Goal: Use online tool/utility: Utilize a website feature to perform a specific function

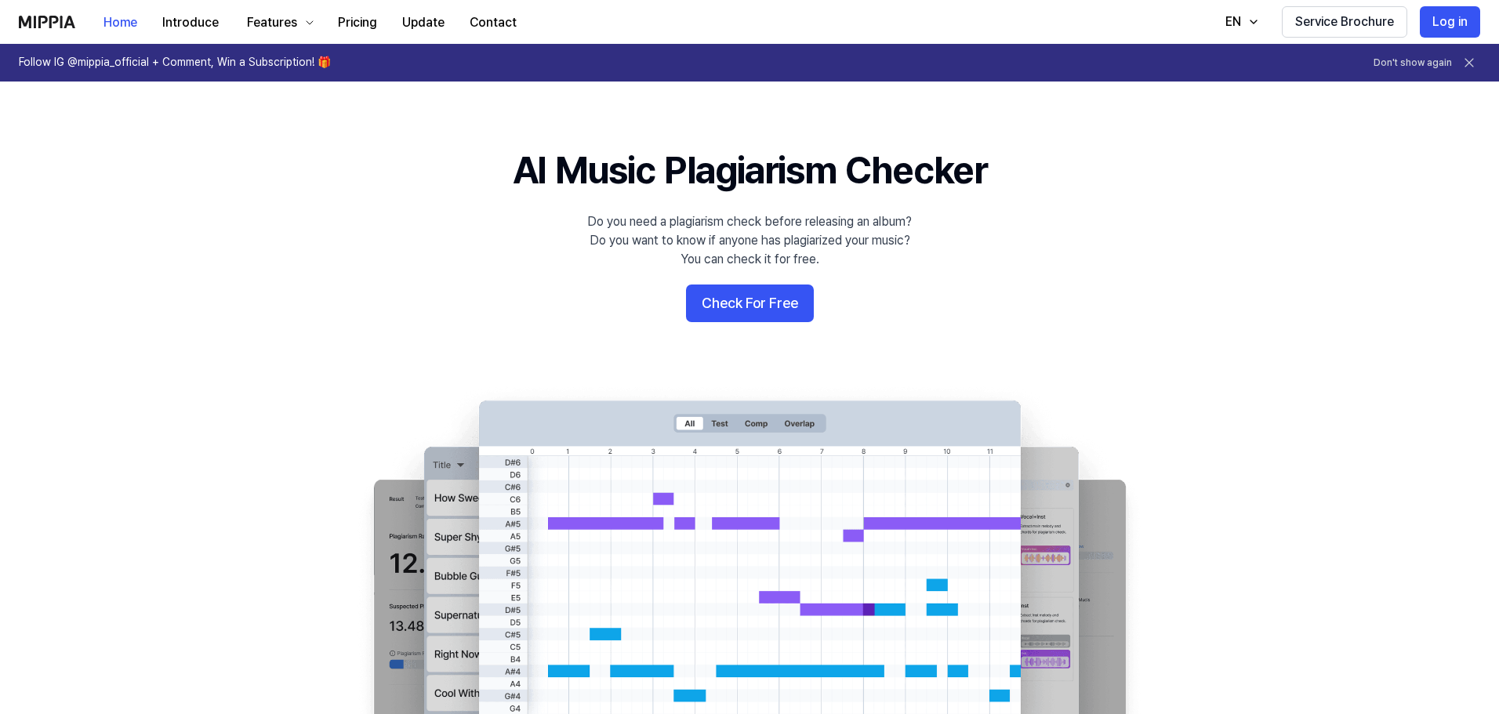
click at [712, 320] on button "Check For Free" at bounding box center [750, 304] width 128 height 38
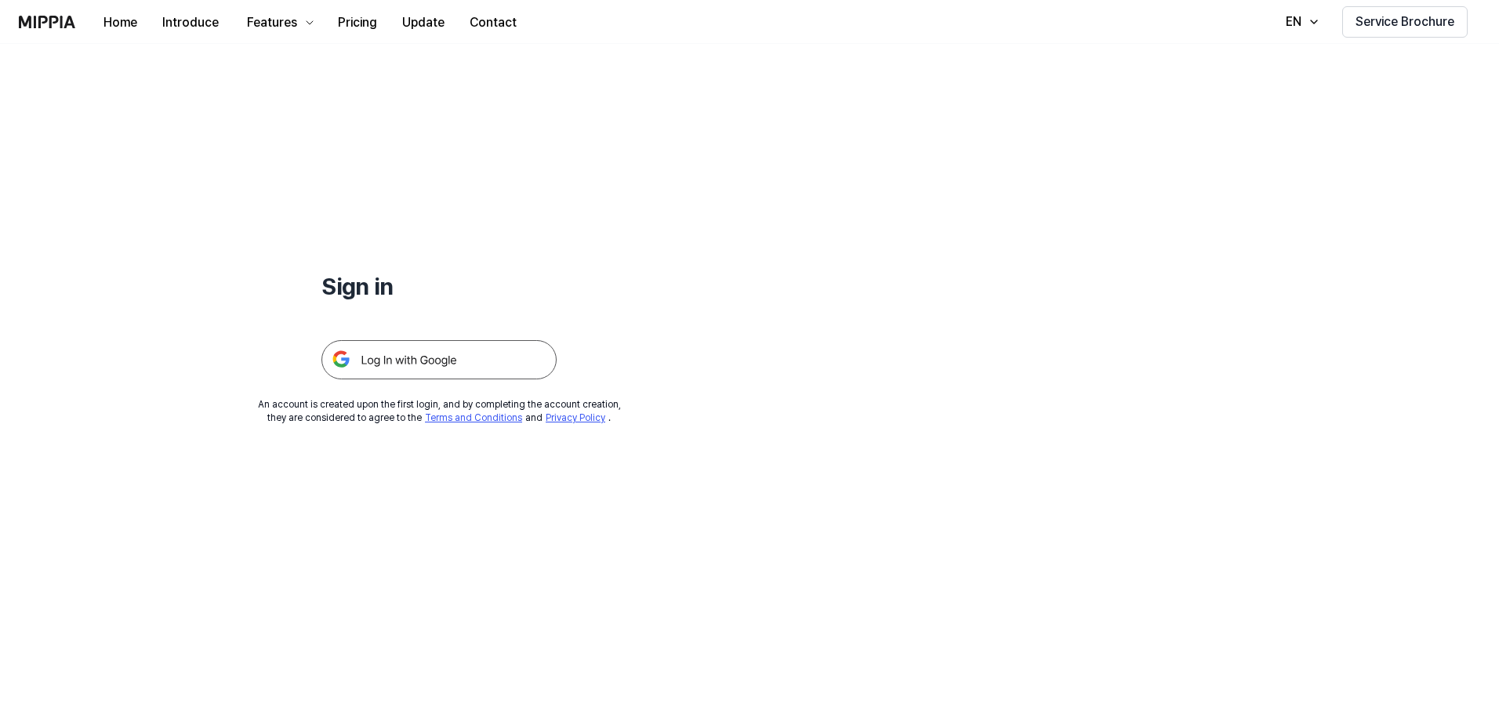
click at [462, 367] on img at bounding box center [438, 359] width 235 height 39
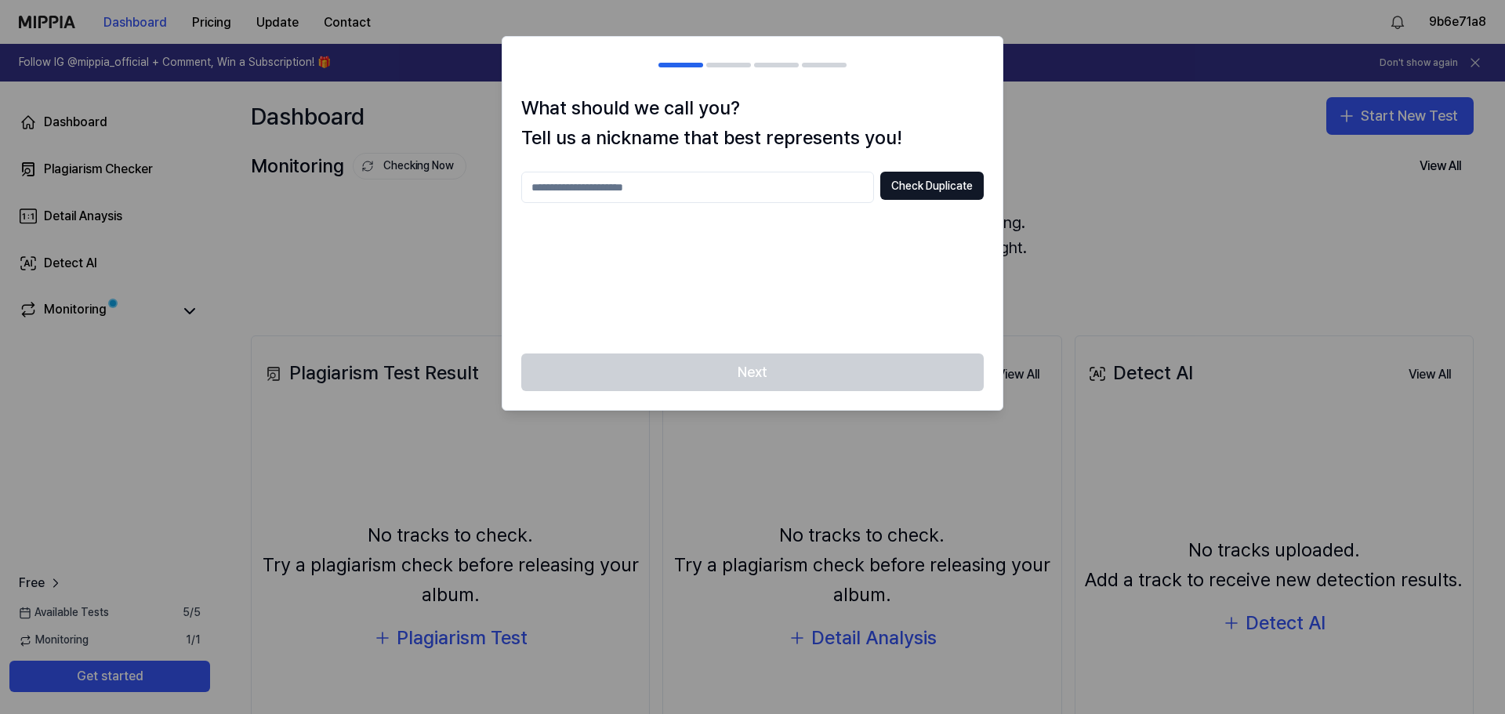
click at [643, 198] on input "text" at bounding box center [697, 187] width 353 height 31
type input "******"
click at [906, 181] on button "Check Duplicate" at bounding box center [931, 186] width 103 height 28
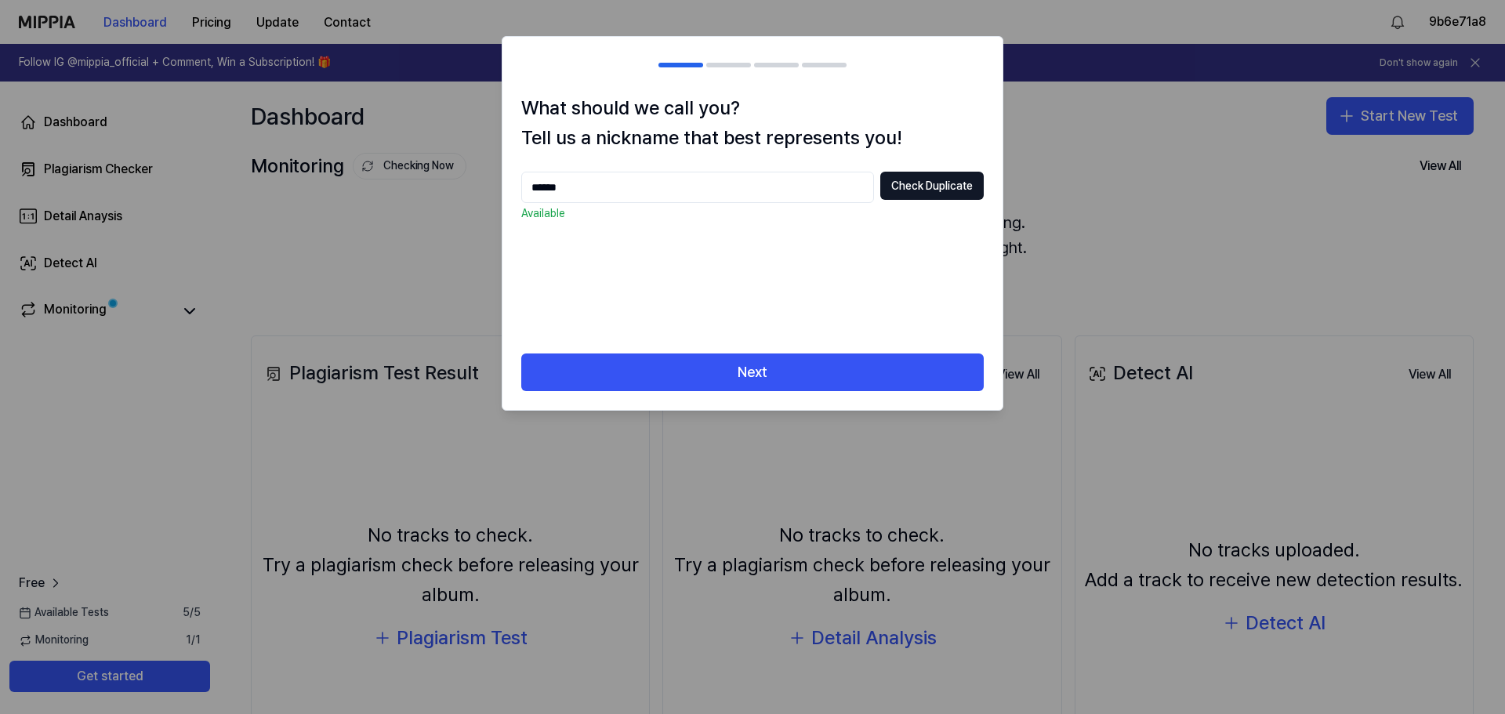
click at [749, 380] on button "Next" at bounding box center [752, 372] width 462 height 38
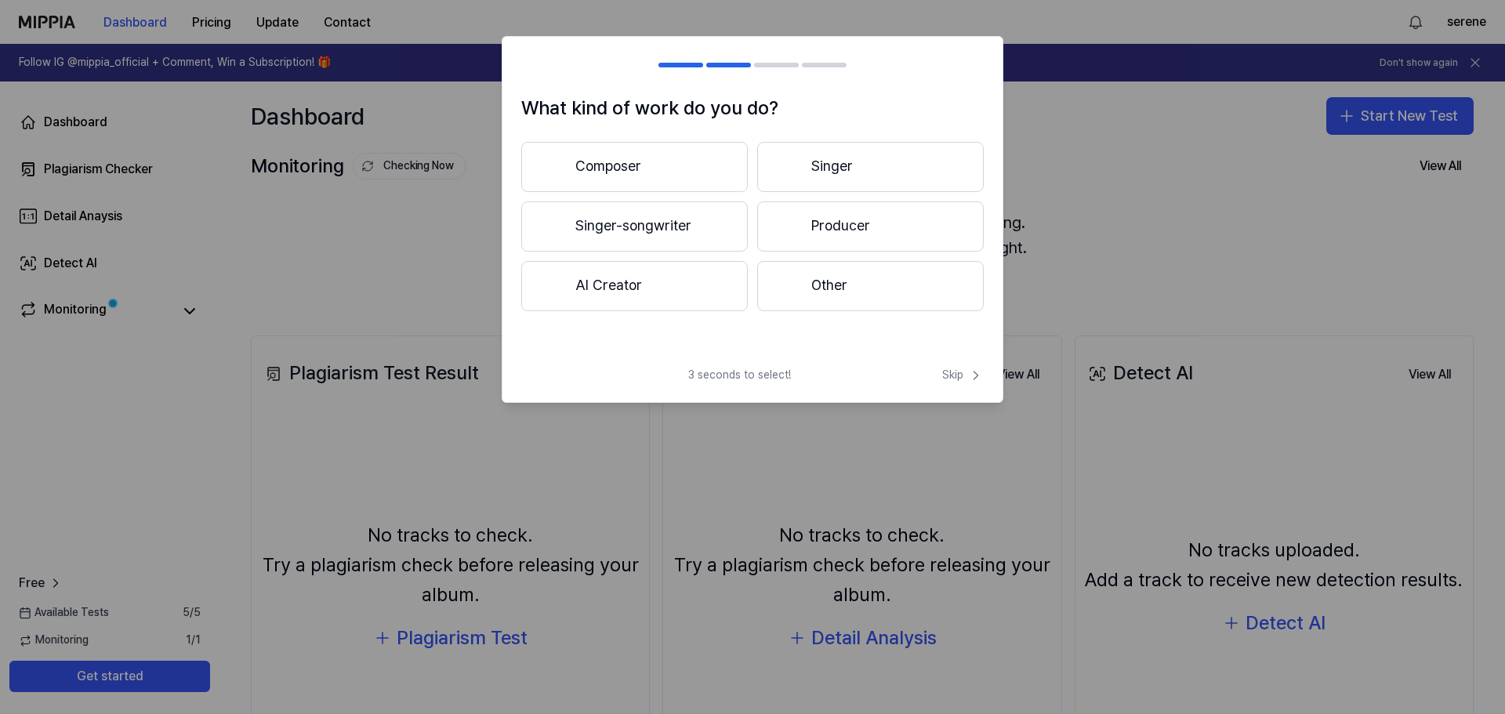
click at [790, 225] on div at bounding box center [789, 225] width 19 height 19
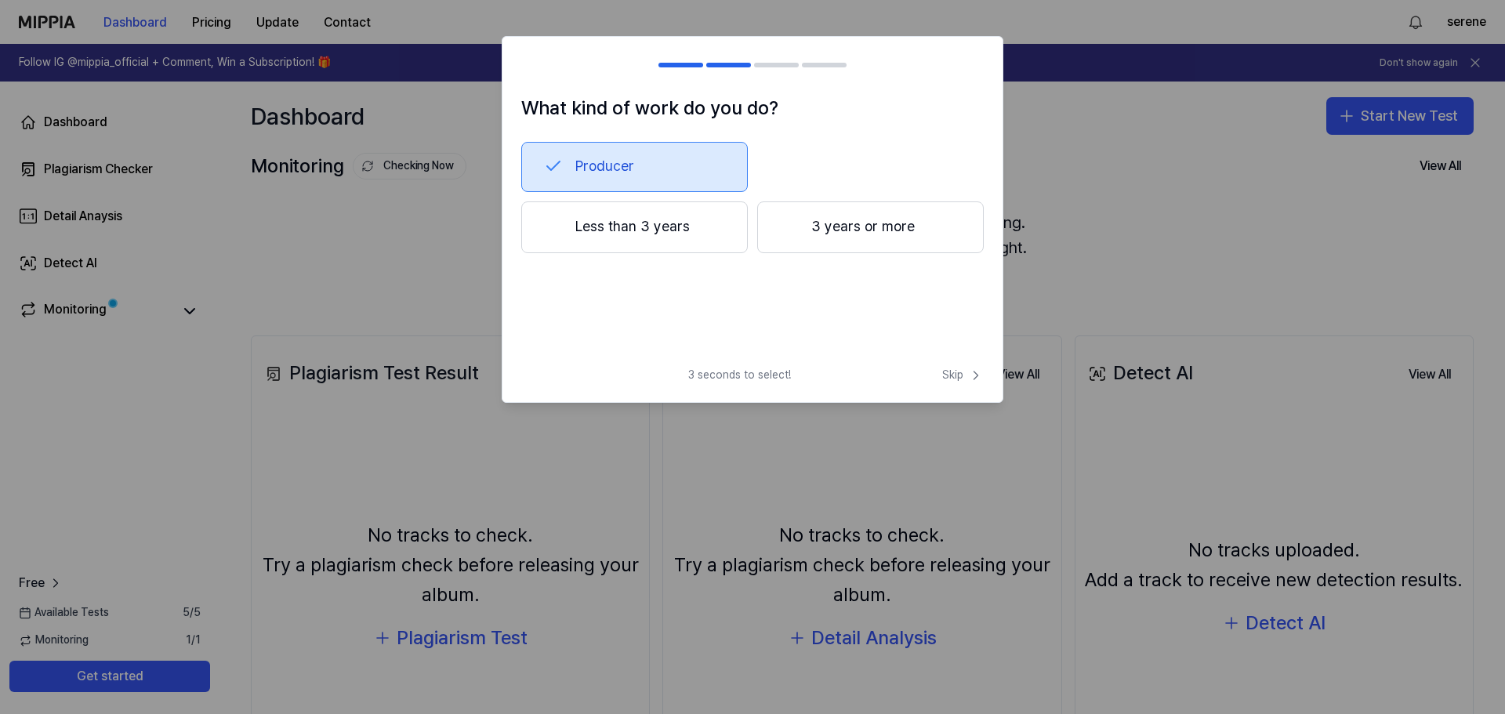
click at [624, 239] on button "Less than 3 years" at bounding box center [634, 227] width 227 height 52
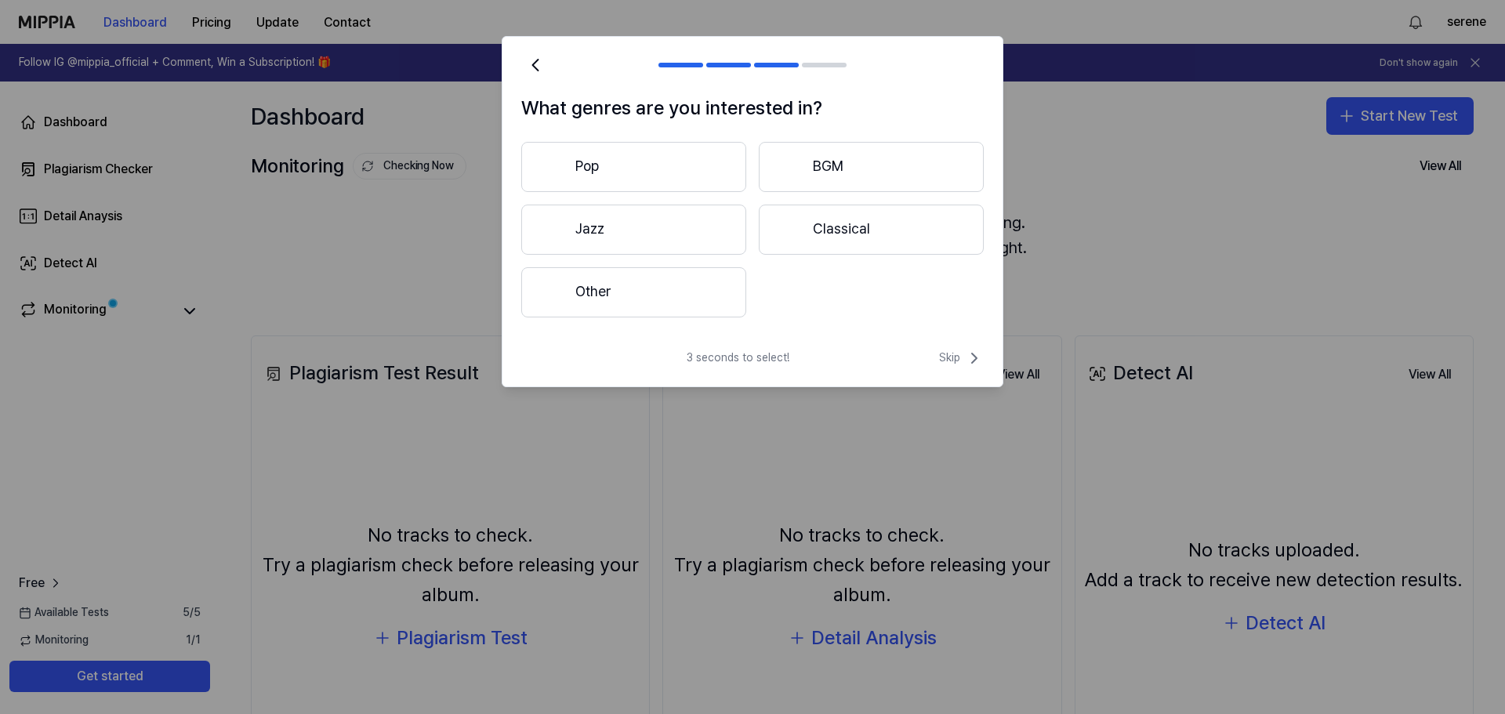
click at [709, 319] on div "What genres are you interested in? Pop BGM Jazz Classical Other" at bounding box center [752, 214] width 500 height 243
click at [677, 299] on button "Other" at bounding box center [633, 292] width 225 height 50
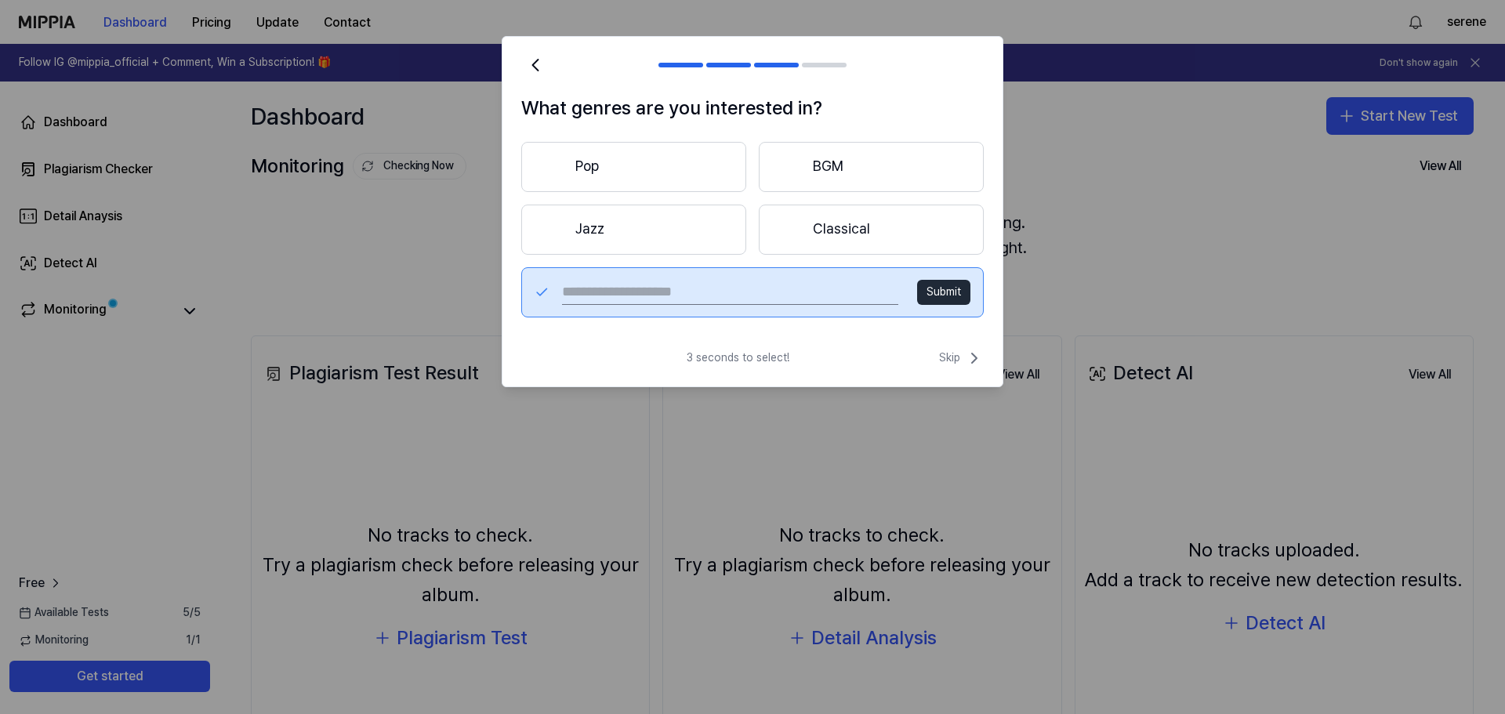
click at [687, 295] on input "text" at bounding box center [730, 292] width 336 height 25
type input "******"
click at [941, 295] on button "Submit" at bounding box center [943, 292] width 53 height 25
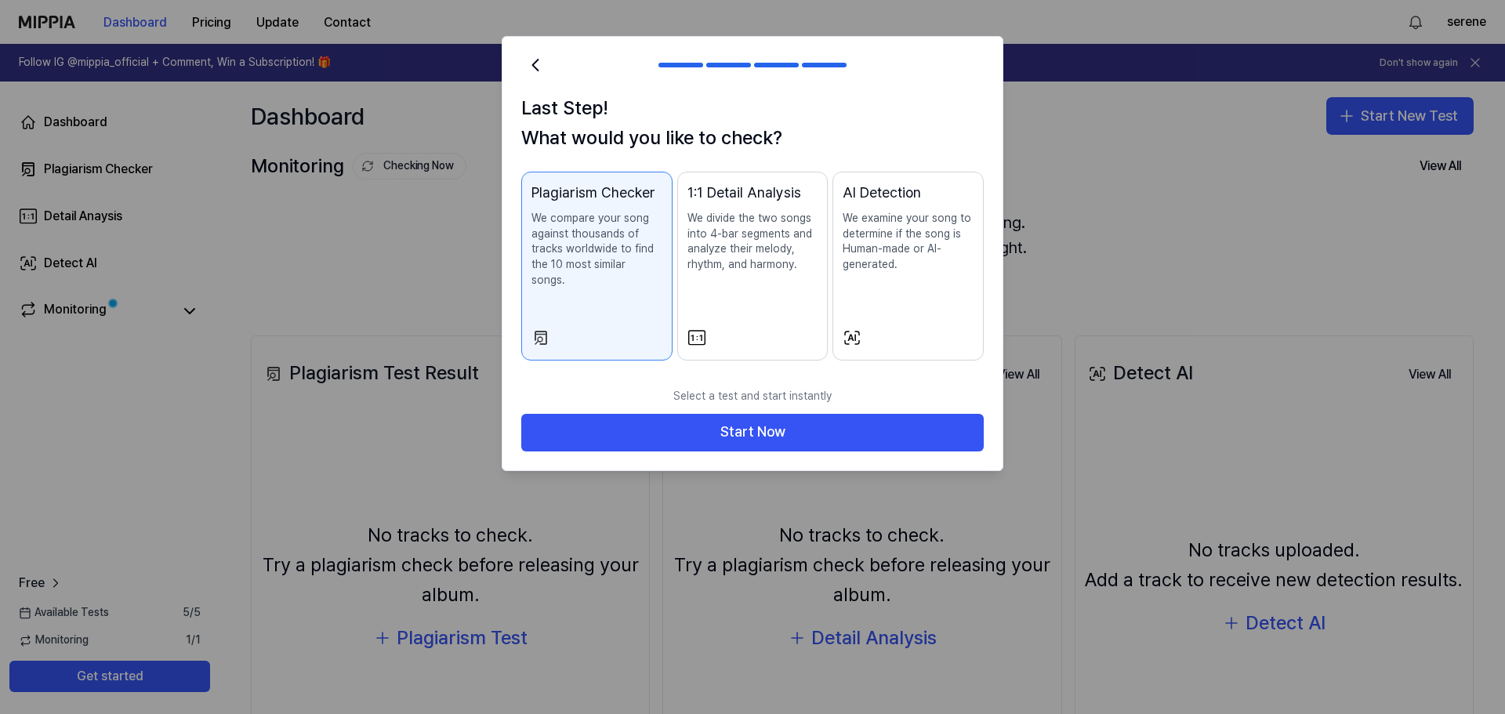
click at [939, 295] on div "AI Detection We examine your song to determine if the song is Human-made or AI-…" at bounding box center [908, 242] width 131 height 121
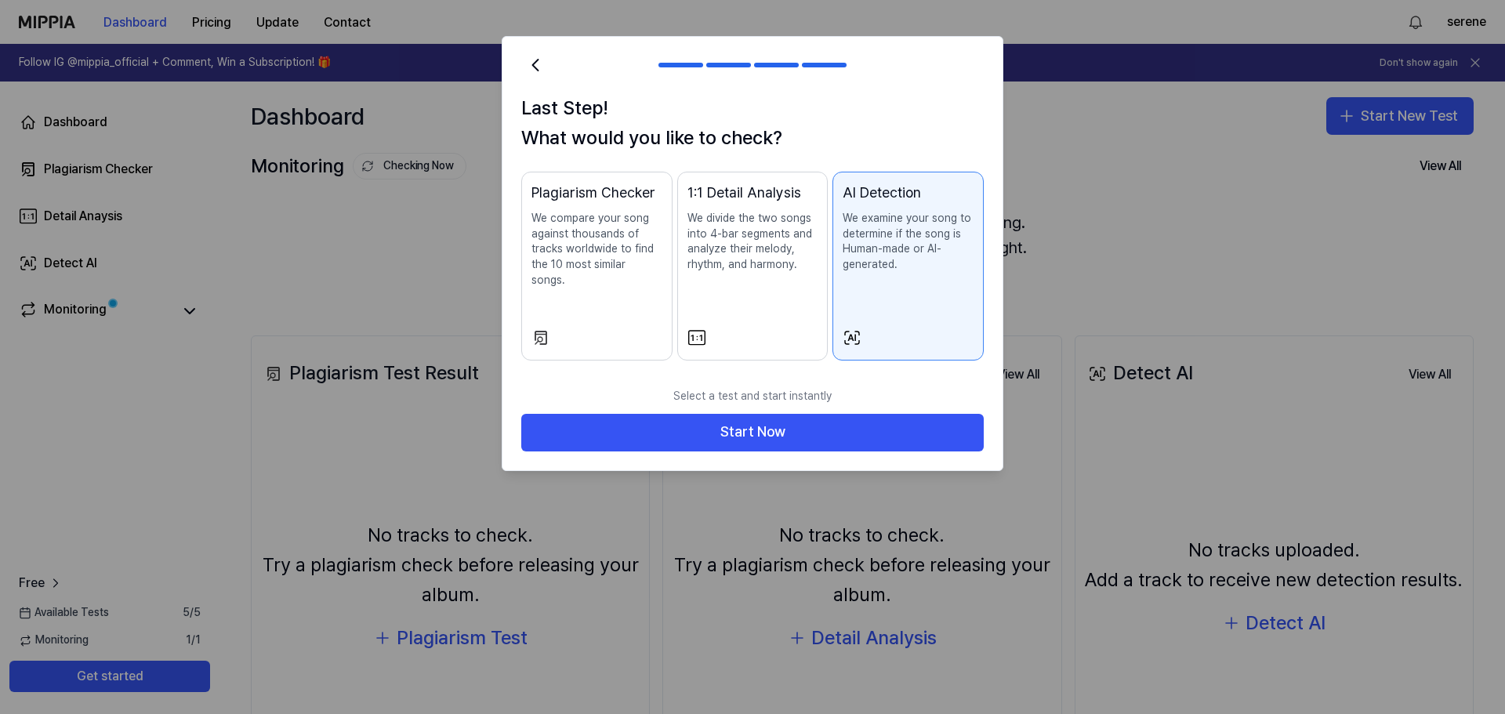
click at [770, 422] on button "Start Now" at bounding box center [752, 433] width 462 height 38
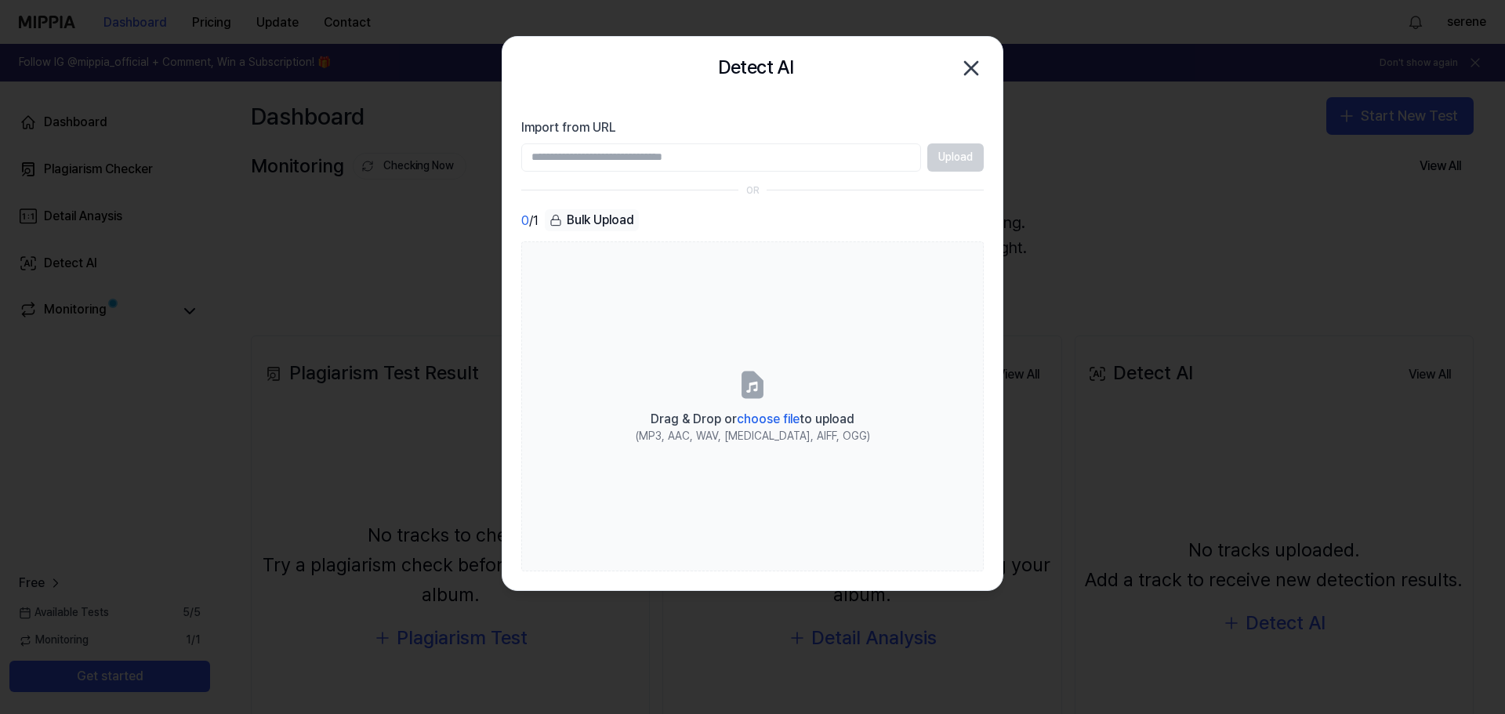
click at [763, 416] on span "choose file" at bounding box center [768, 418] width 63 height 15
click at [0, 0] on input "Drag & Drop or choose file to upload (MP3, AAC, WAV, [MEDICAL_DATA], AIFF, OGG)" at bounding box center [0, 0] width 0 height 0
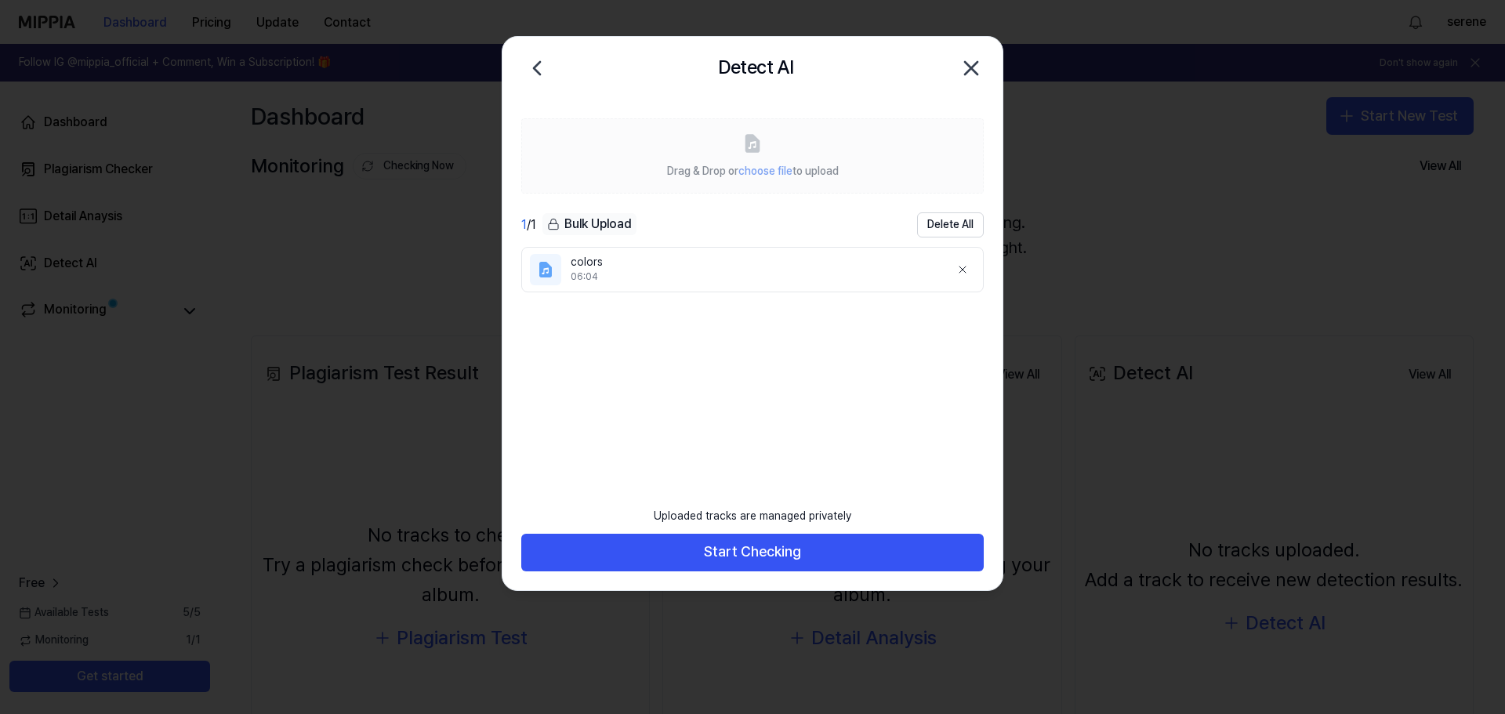
click at [745, 549] on button "Start Checking" at bounding box center [752, 553] width 462 height 38
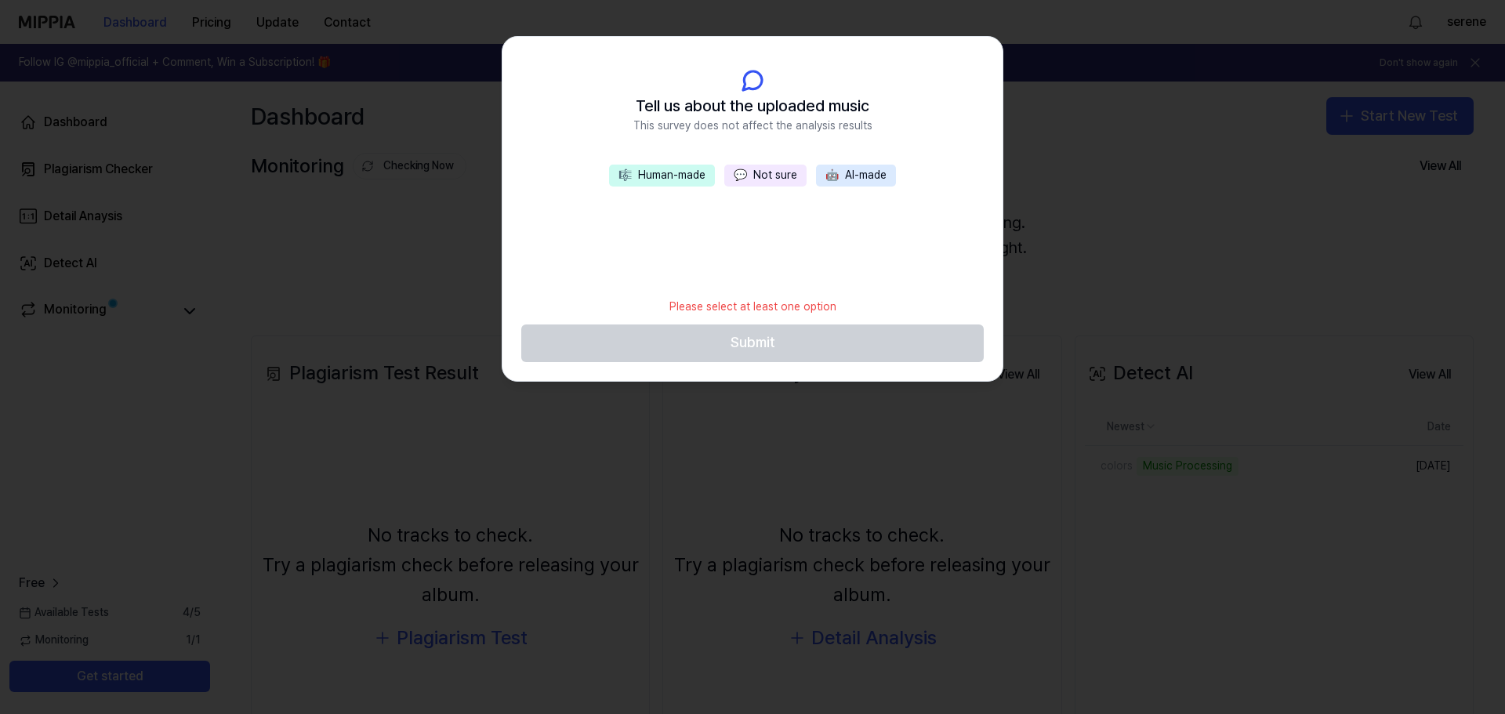
click at [765, 172] on button "💬 Not sure" at bounding box center [765, 176] width 82 height 22
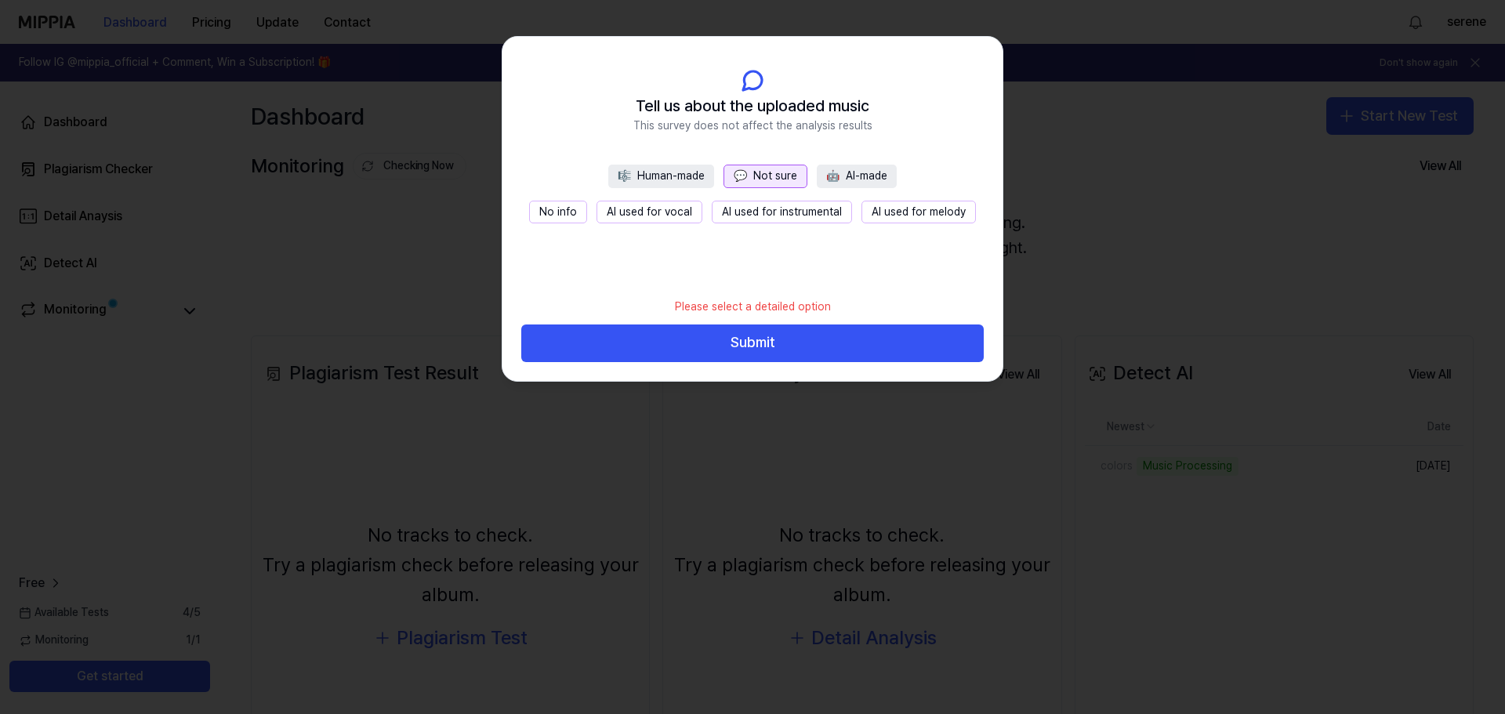
click at [754, 341] on button "Submit" at bounding box center [752, 343] width 462 height 38
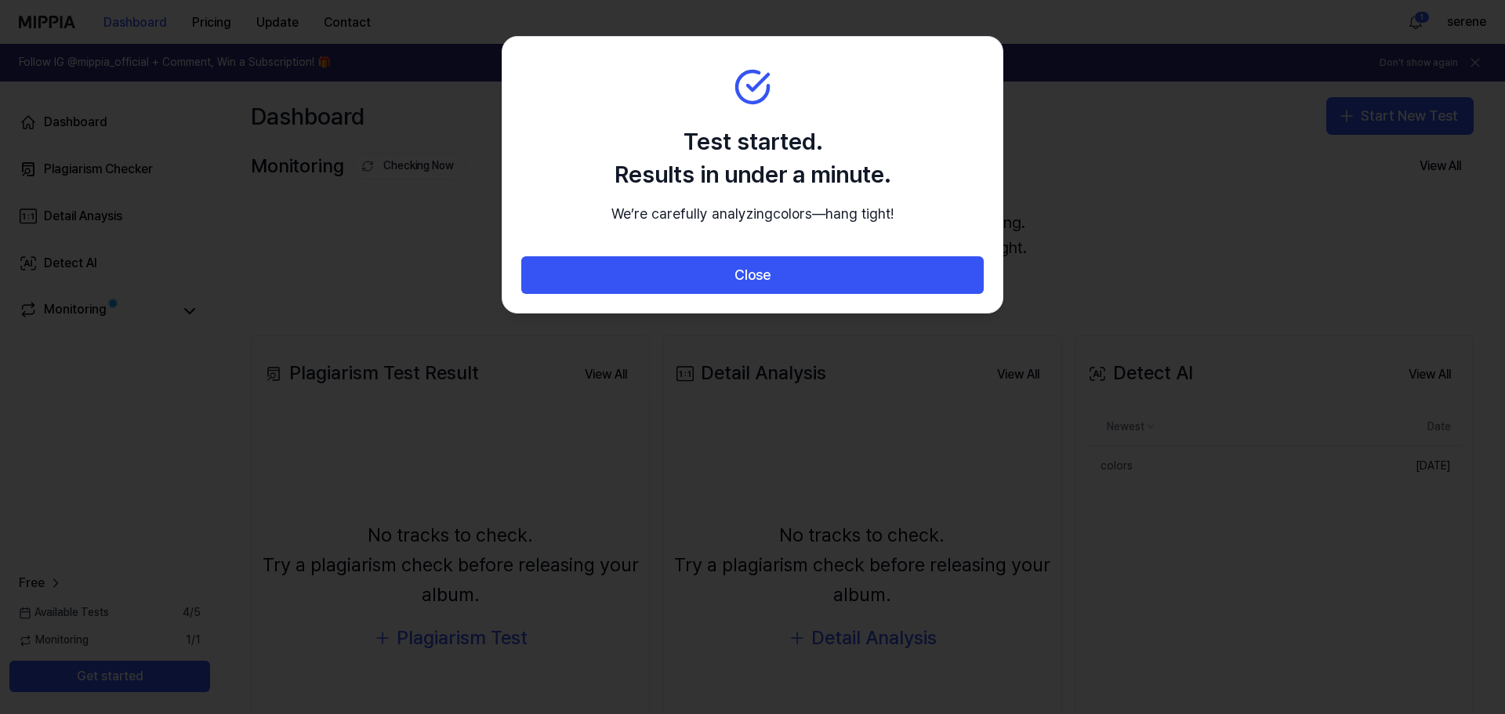
click at [734, 294] on button "Close" at bounding box center [752, 275] width 462 height 38
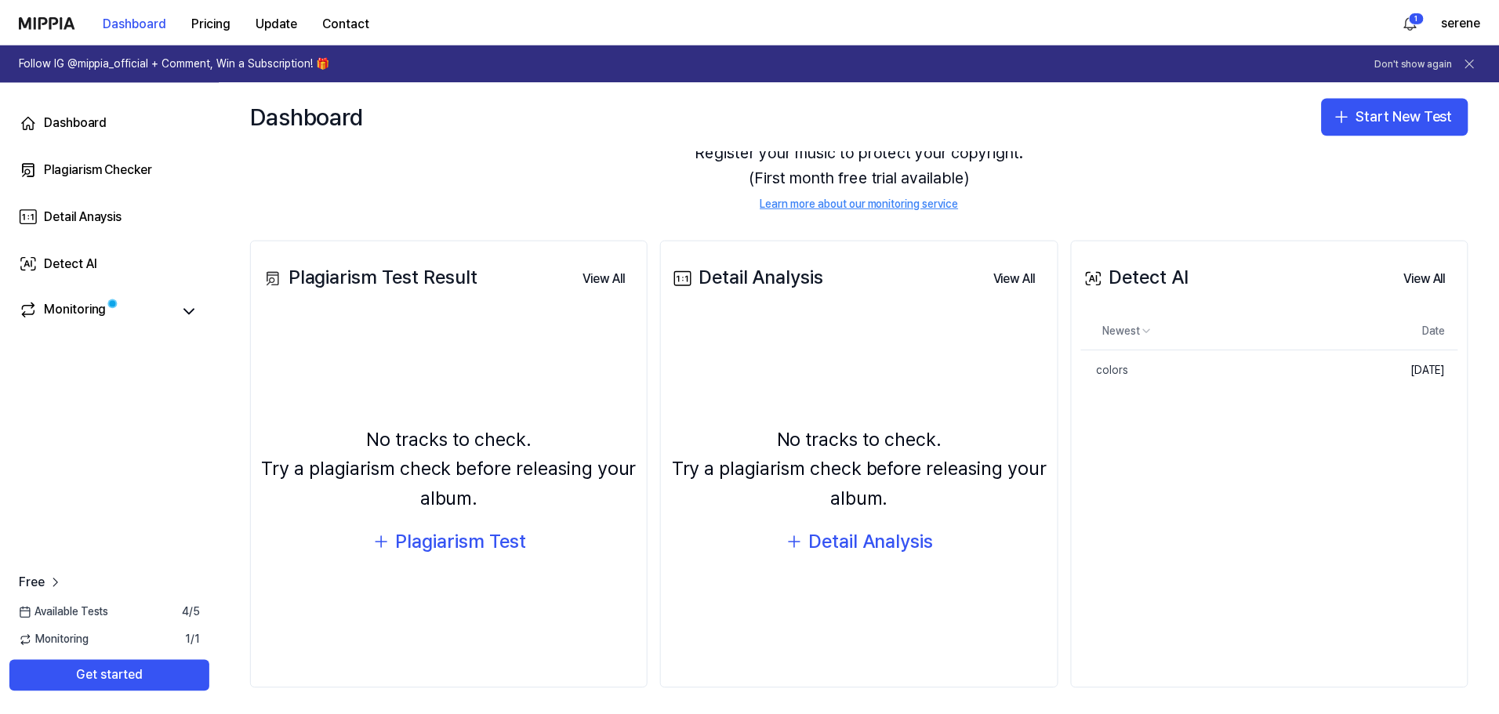
scroll to position [102, 0]
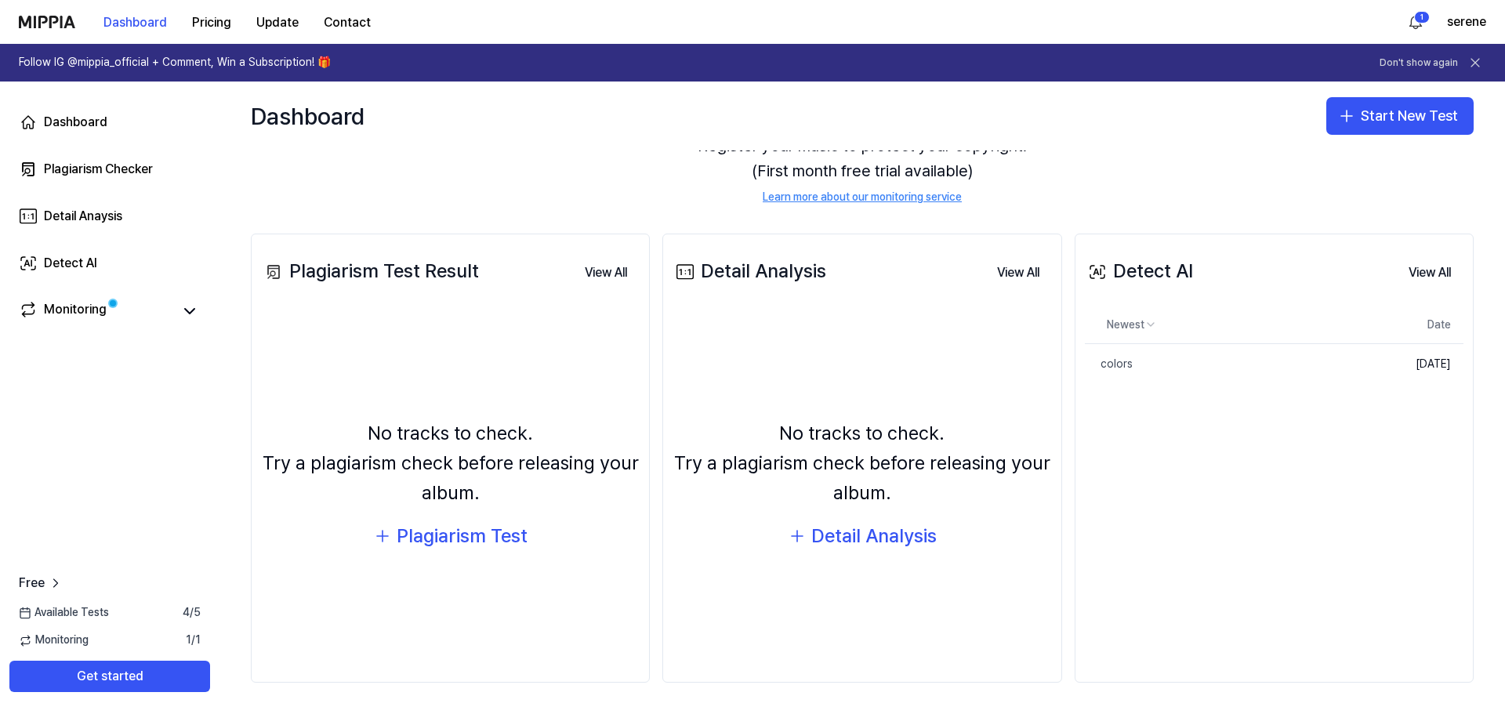
click at [1107, 361] on div "colors" at bounding box center [1109, 365] width 48 height 16
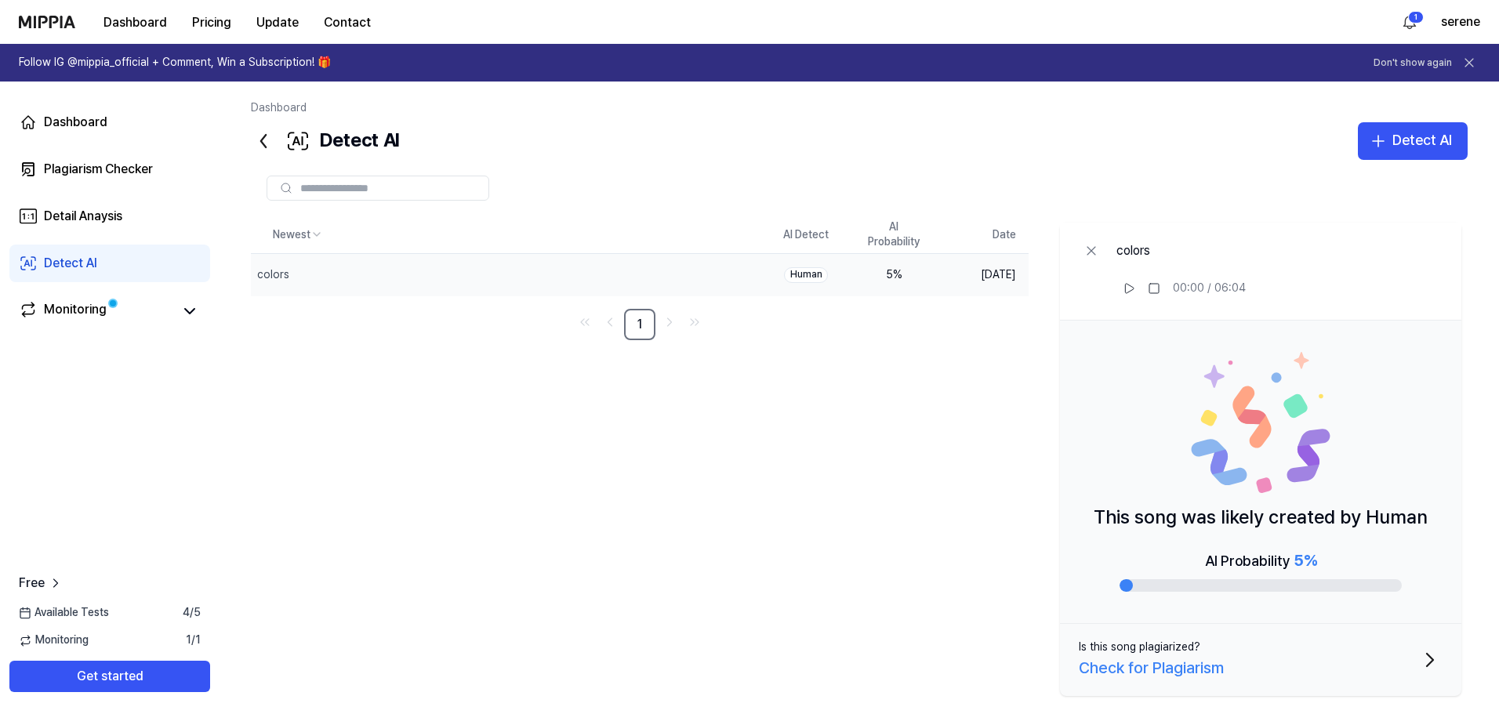
click at [67, 305] on div "Monitoring" at bounding box center [75, 311] width 63 height 22
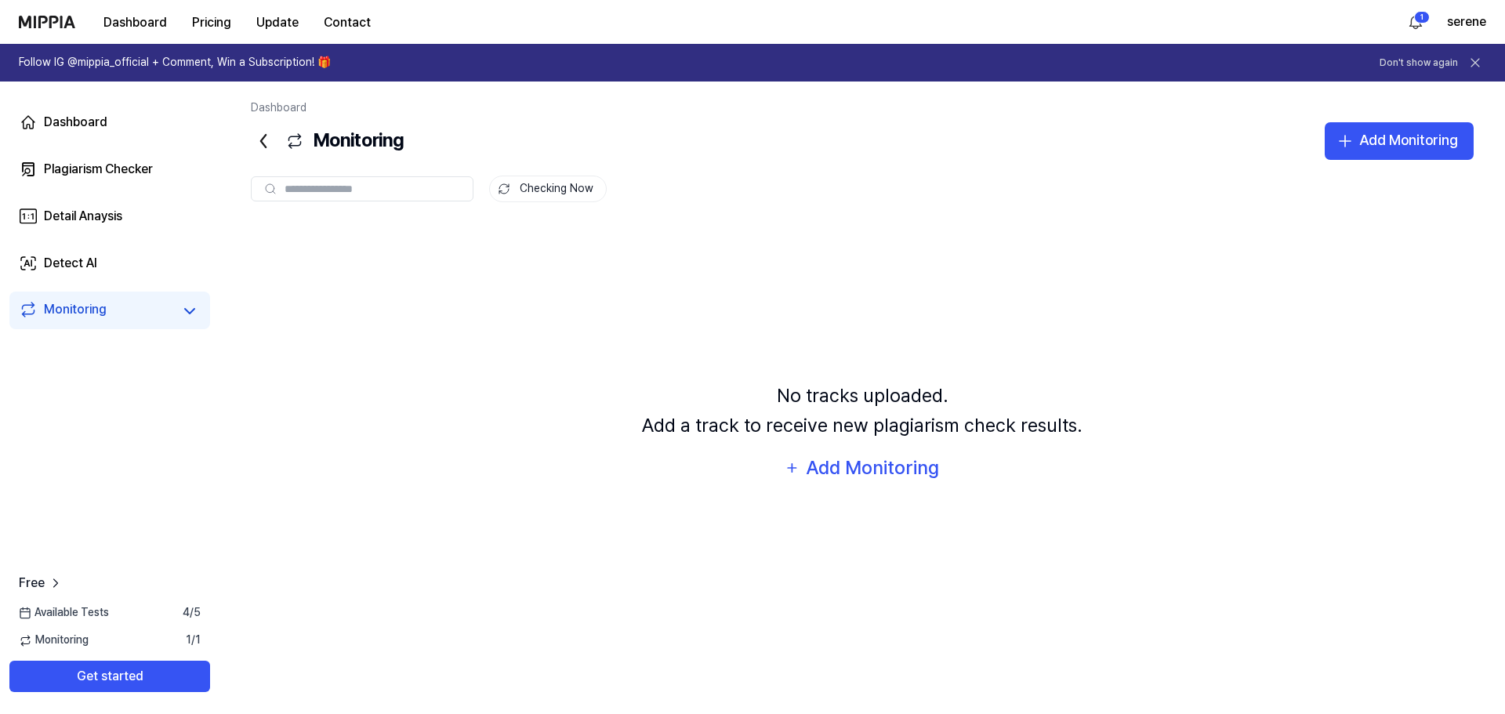
click at [96, 262] on div "Detect AI" at bounding box center [70, 263] width 53 height 19
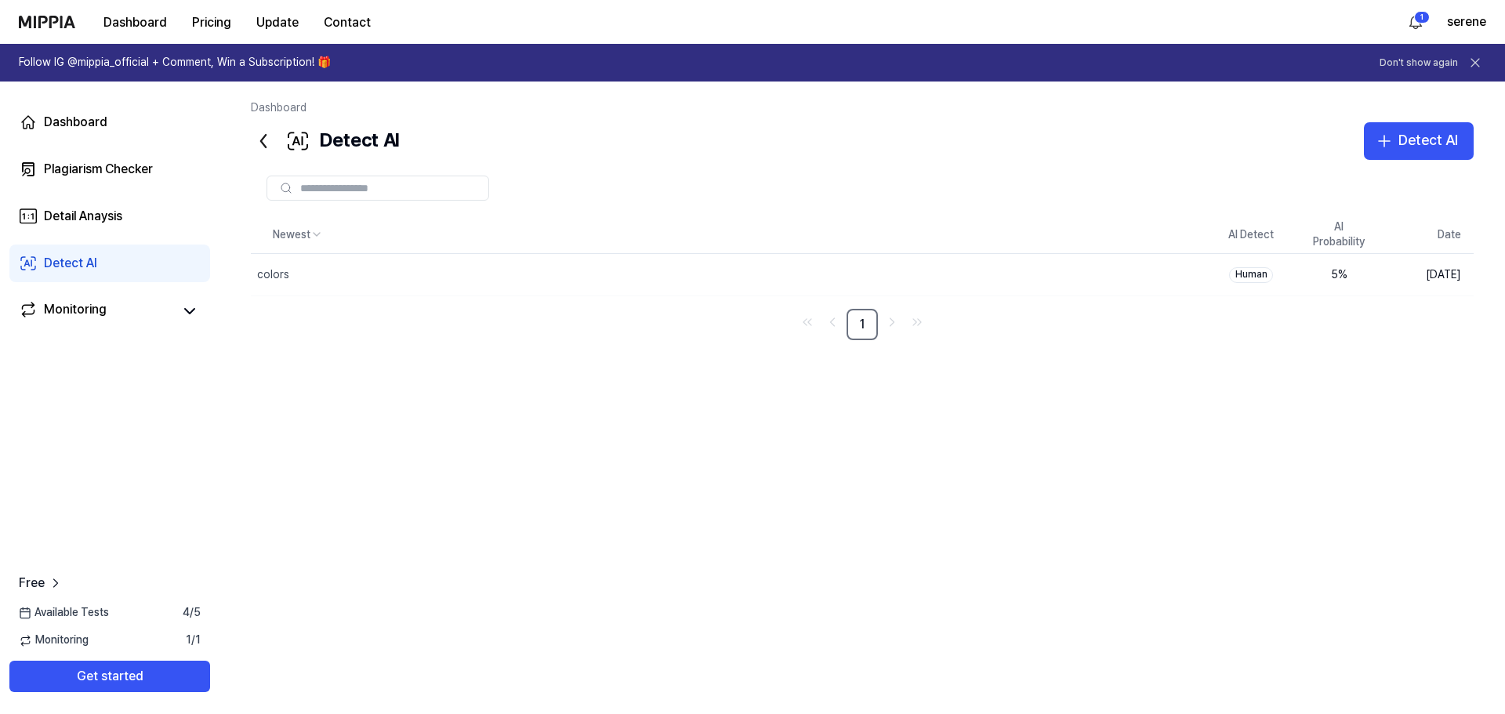
click at [208, 26] on button "Pricing" at bounding box center [211, 22] width 64 height 31
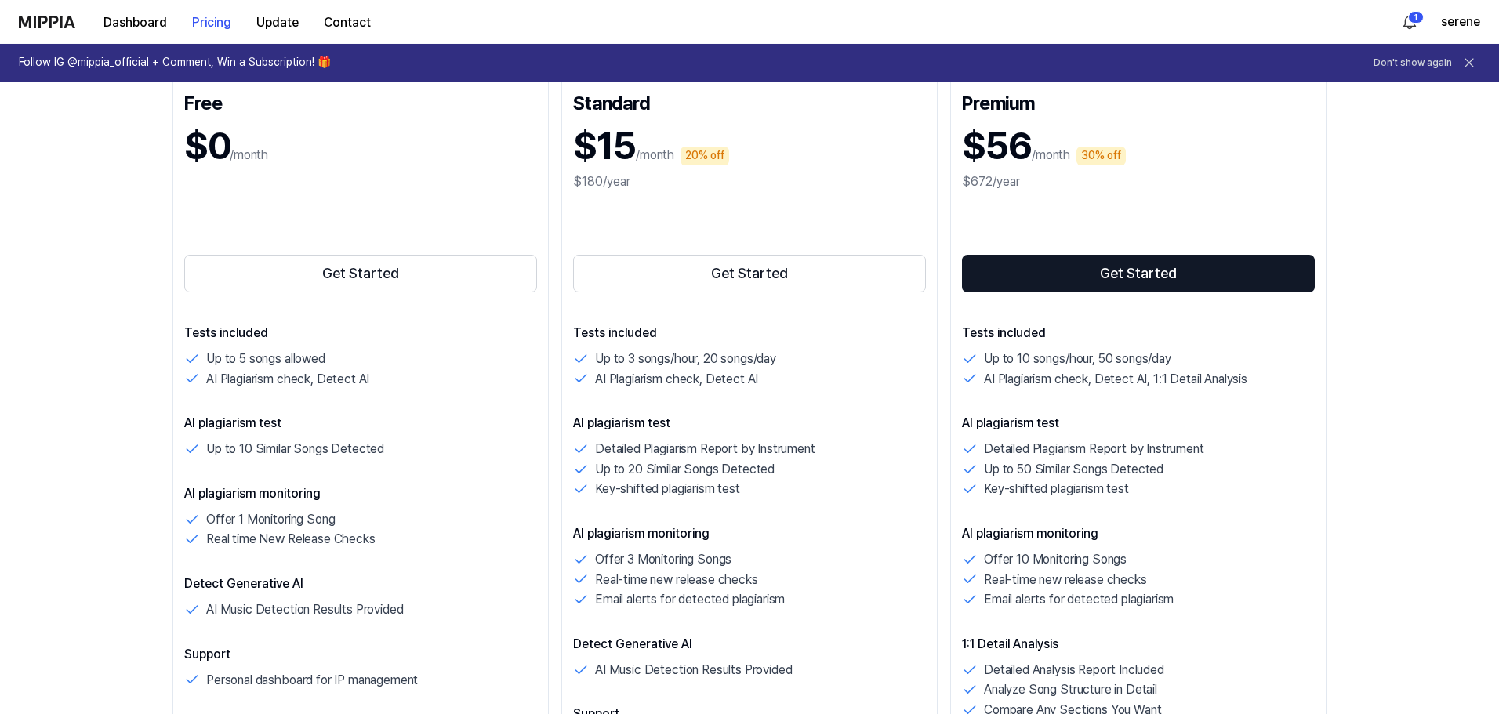
scroll to position [235, 0]
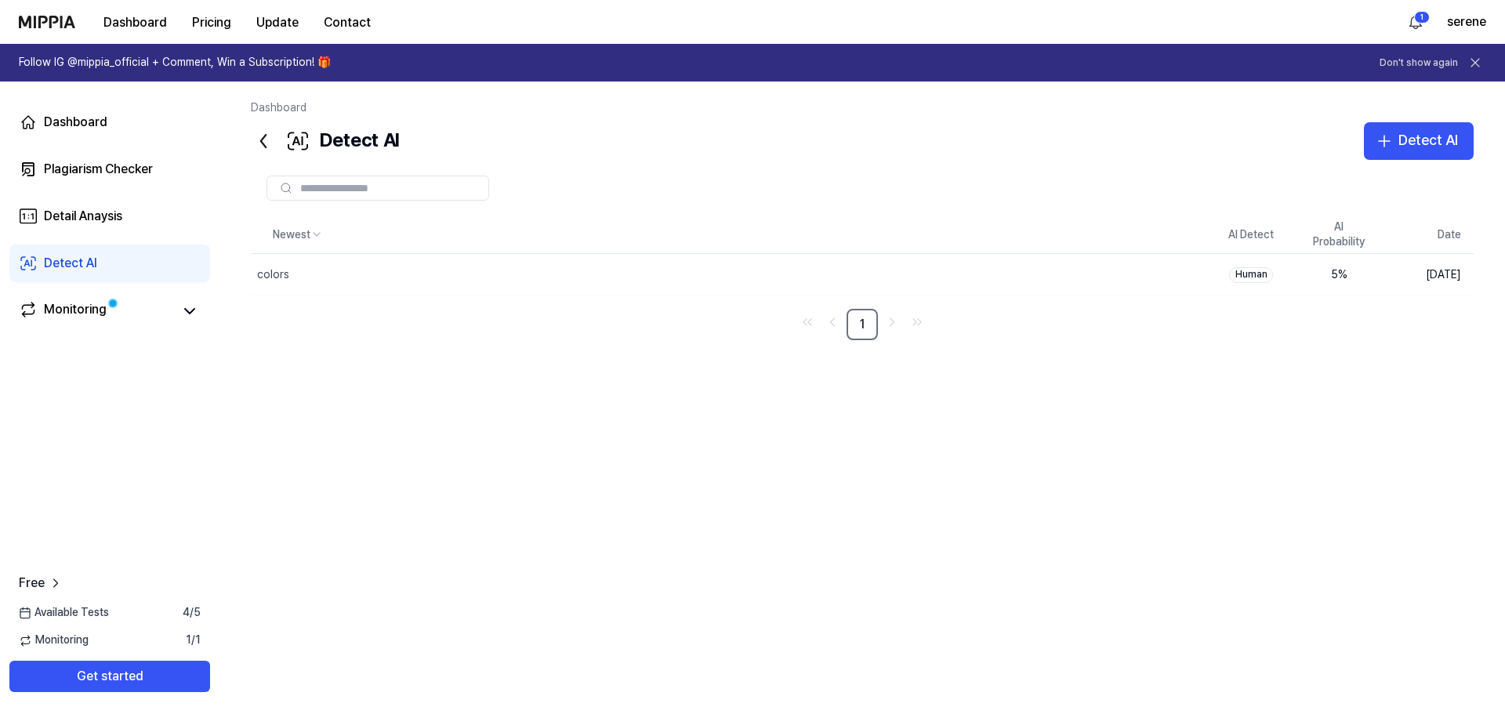
click at [94, 259] on div "Detect AI" at bounding box center [70, 263] width 53 height 19
click at [1436, 150] on div "Detect AI" at bounding box center [1428, 140] width 60 height 23
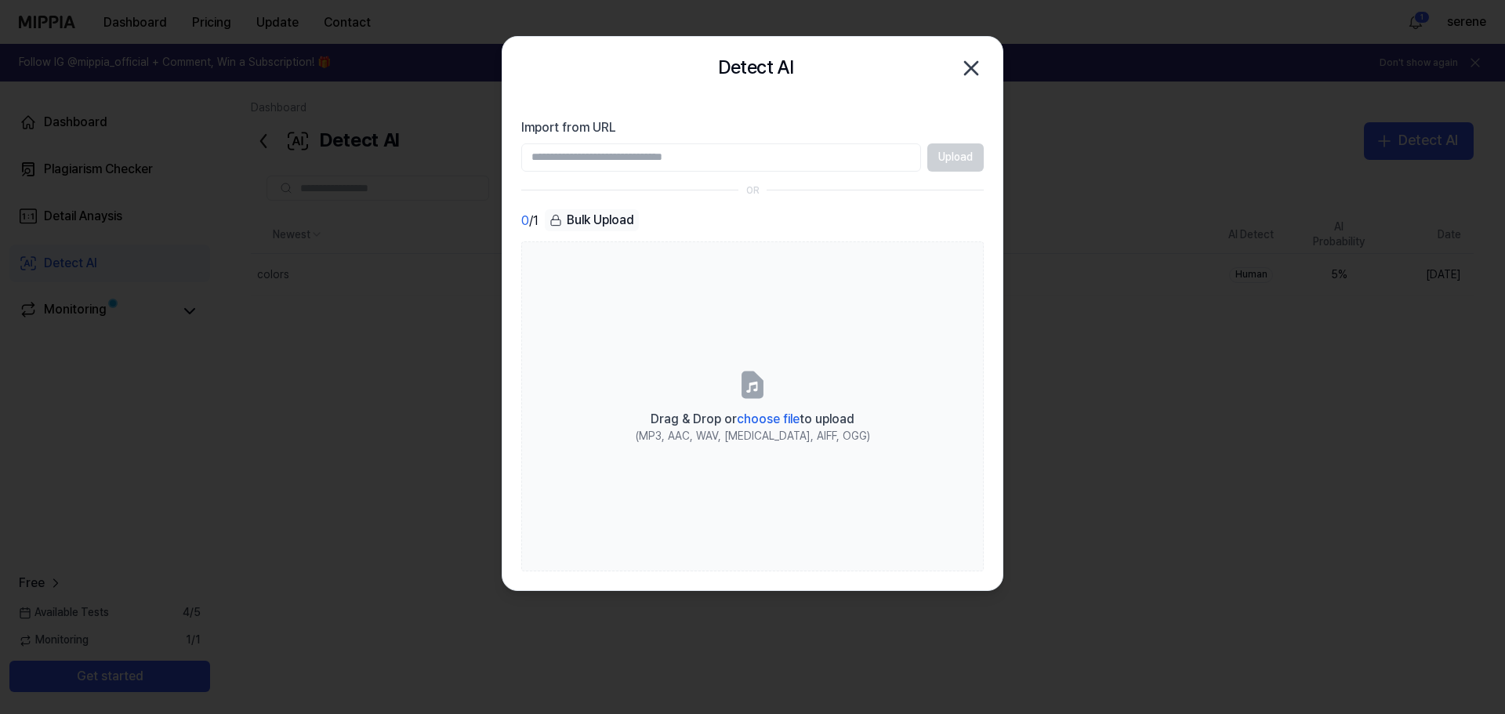
click at [745, 418] on span "choose file" at bounding box center [768, 418] width 63 height 15
click at [0, 0] on input "Drag & Drop or choose file to upload (MP3, AAC, WAV, [MEDICAL_DATA], AIFF, OGG)" at bounding box center [0, 0] width 0 height 0
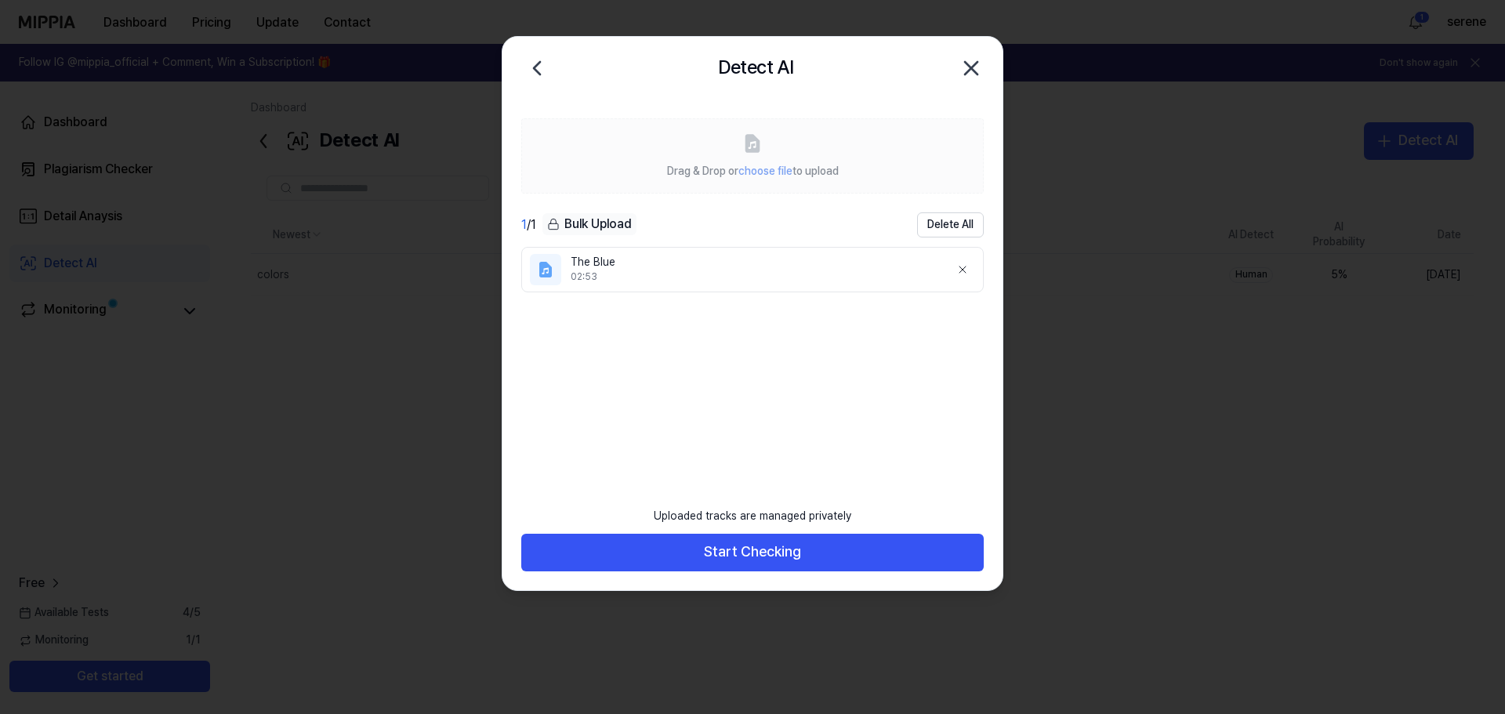
click at [788, 544] on button "Start Checking" at bounding box center [752, 553] width 462 height 38
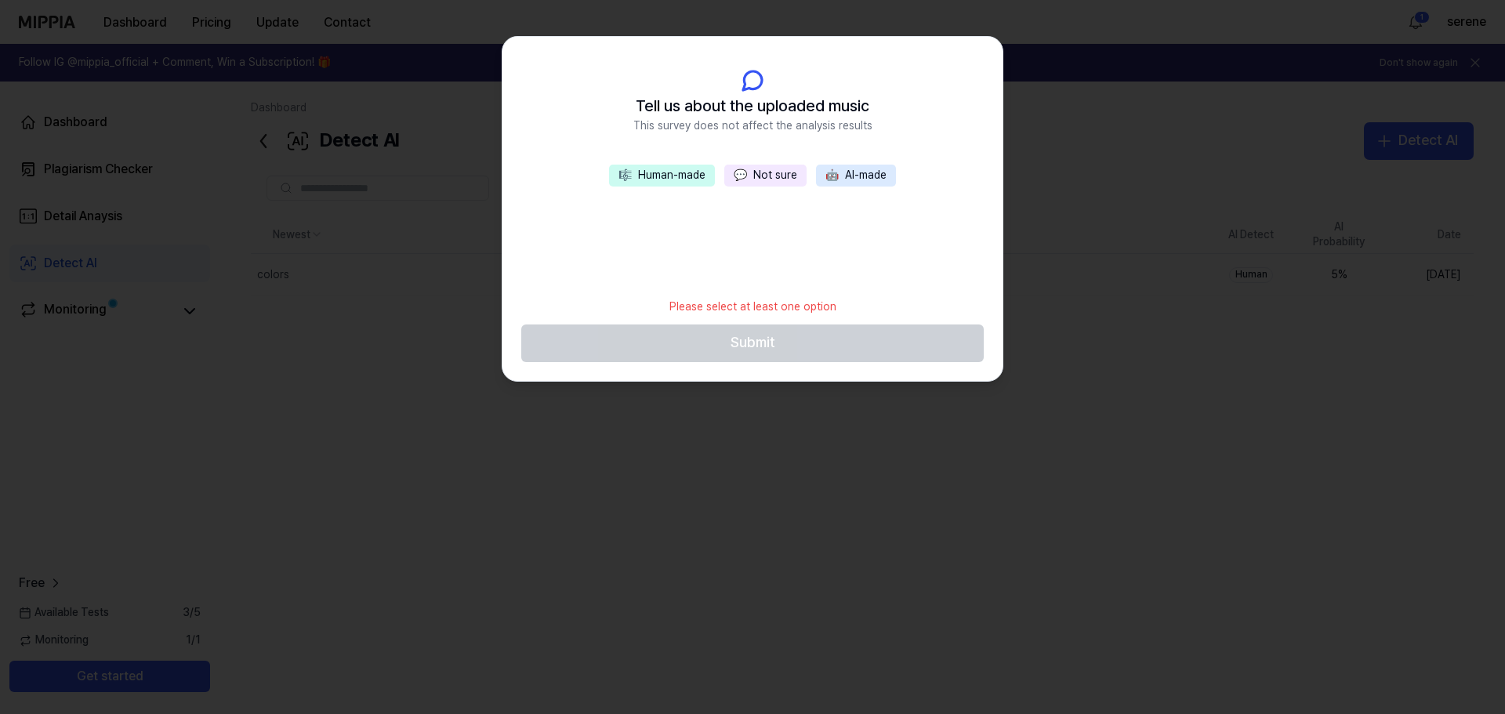
click at [770, 172] on button "💬 Not sure" at bounding box center [765, 176] width 82 height 22
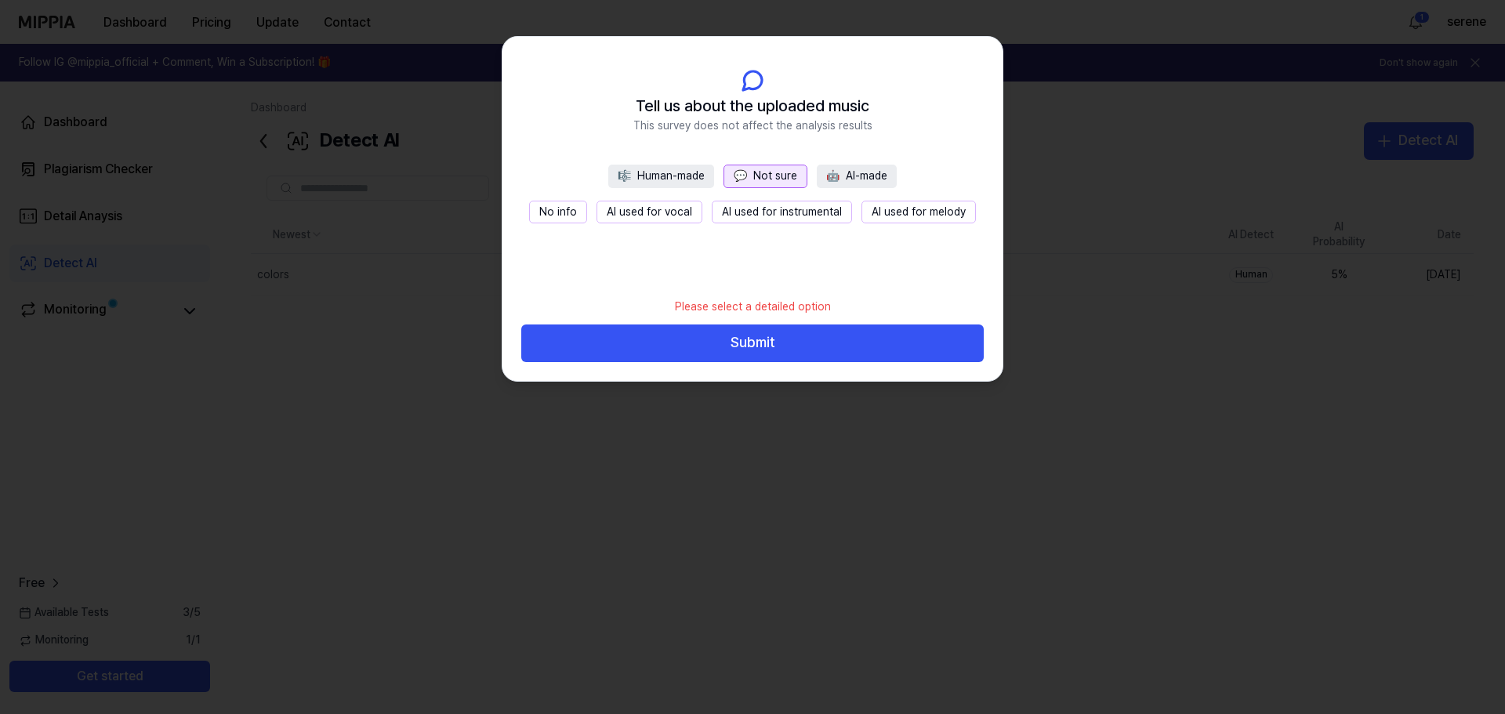
click at [766, 343] on button "Submit" at bounding box center [752, 343] width 462 height 38
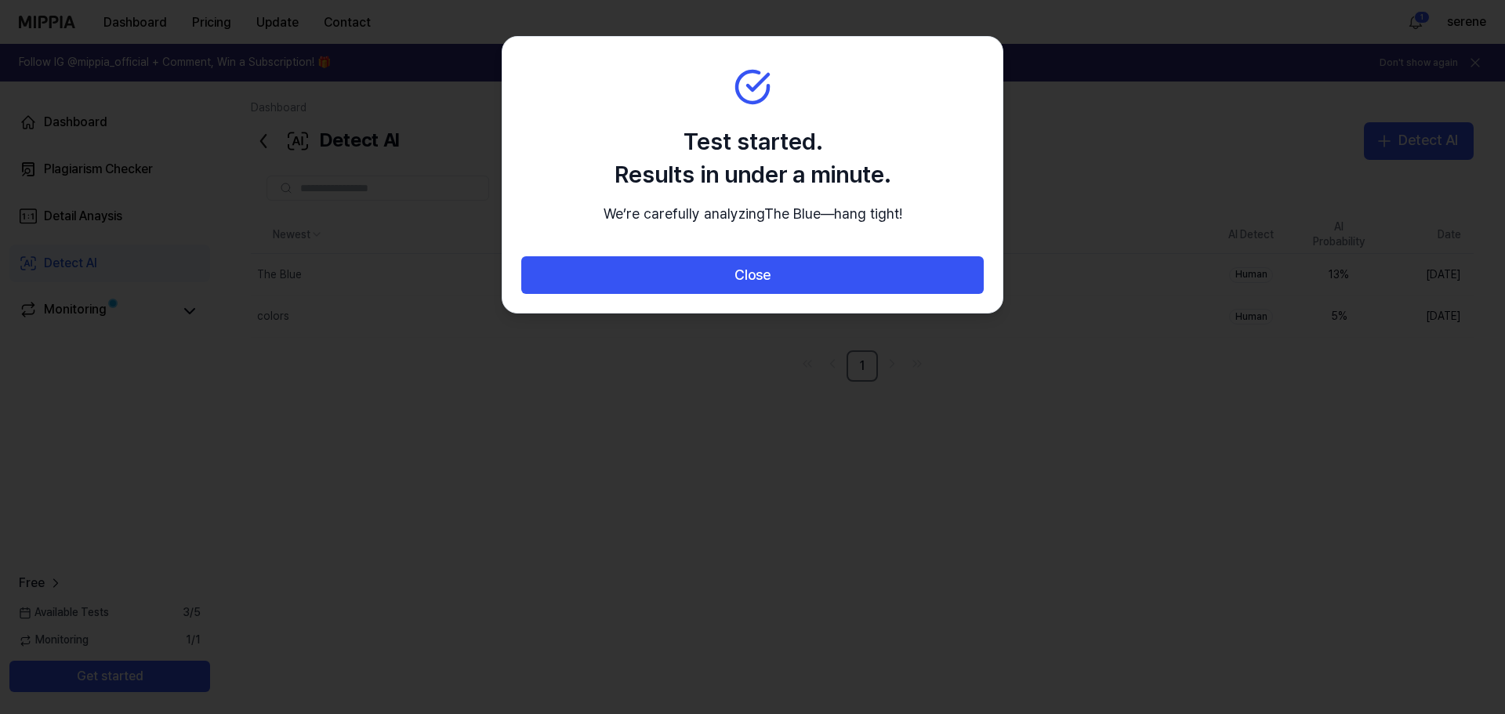
click at [861, 294] on button "Close" at bounding box center [752, 275] width 462 height 38
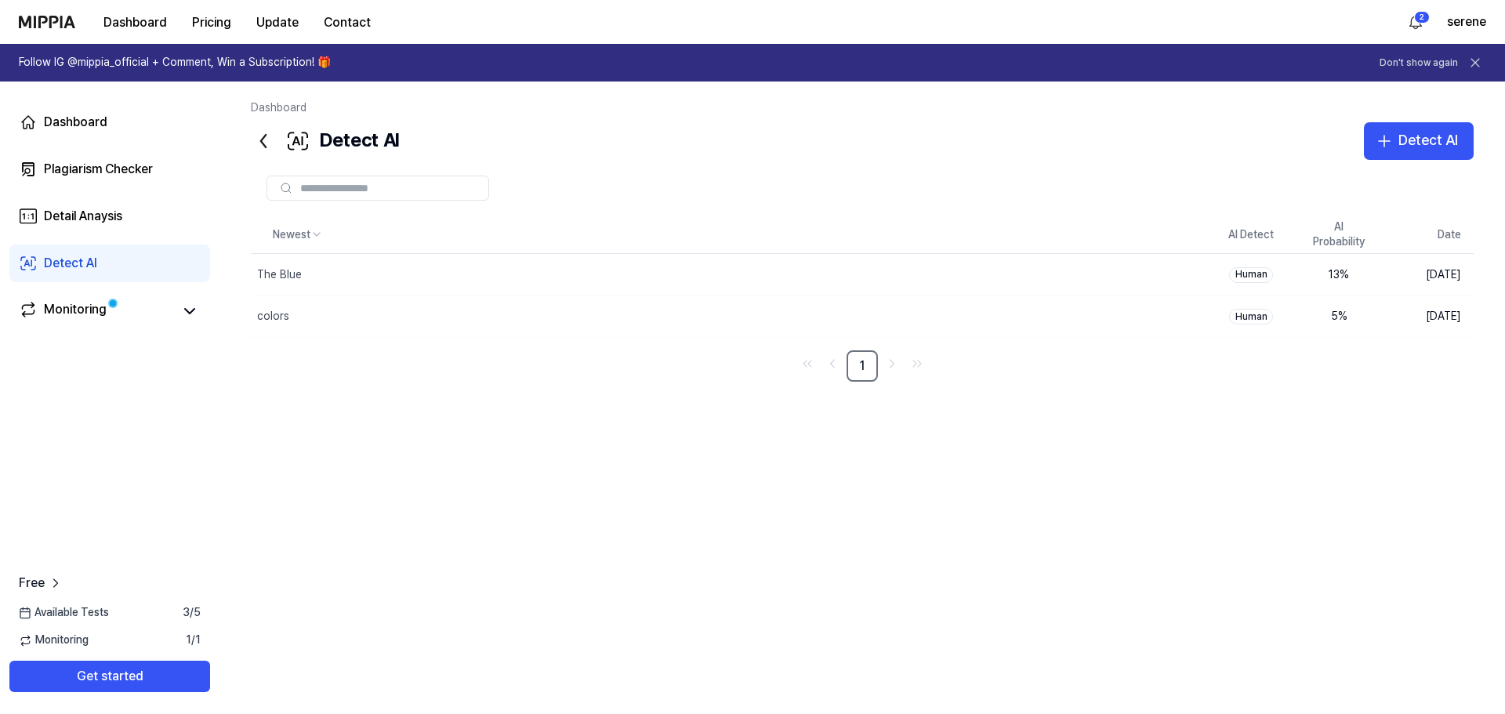
click at [63, 271] on div "Detect AI" at bounding box center [70, 263] width 53 height 19
click at [1433, 138] on div "Detect AI" at bounding box center [1428, 140] width 60 height 23
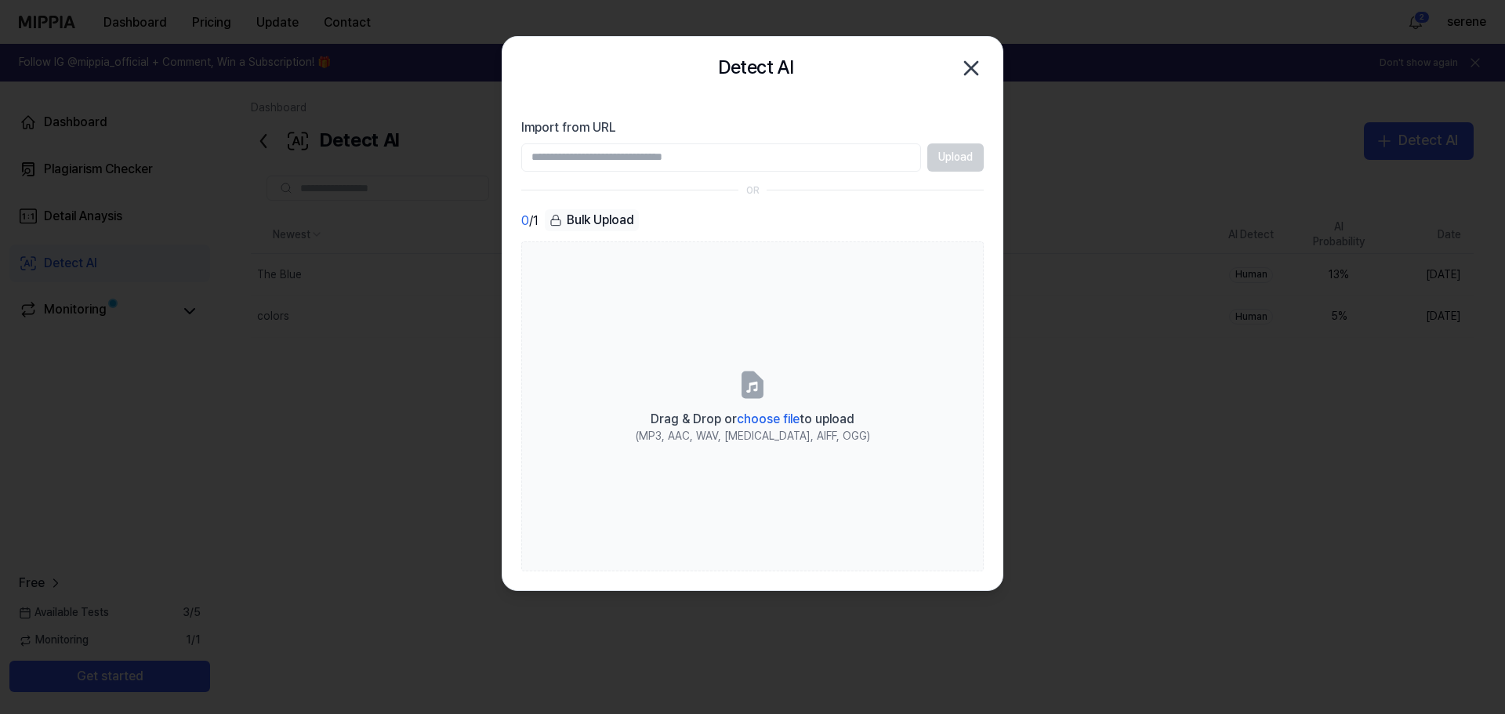
click at [765, 408] on div "Drag & Drop or choose file to upload" at bounding box center [753, 418] width 234 height 22
click at [0, 0] on input "Drag & Drop or choose file to upload (MP3, AAC, WAV, [MEDICAL_DATA], AIFF, OGG)" at bounding box center [0, 0] width 0 height 0
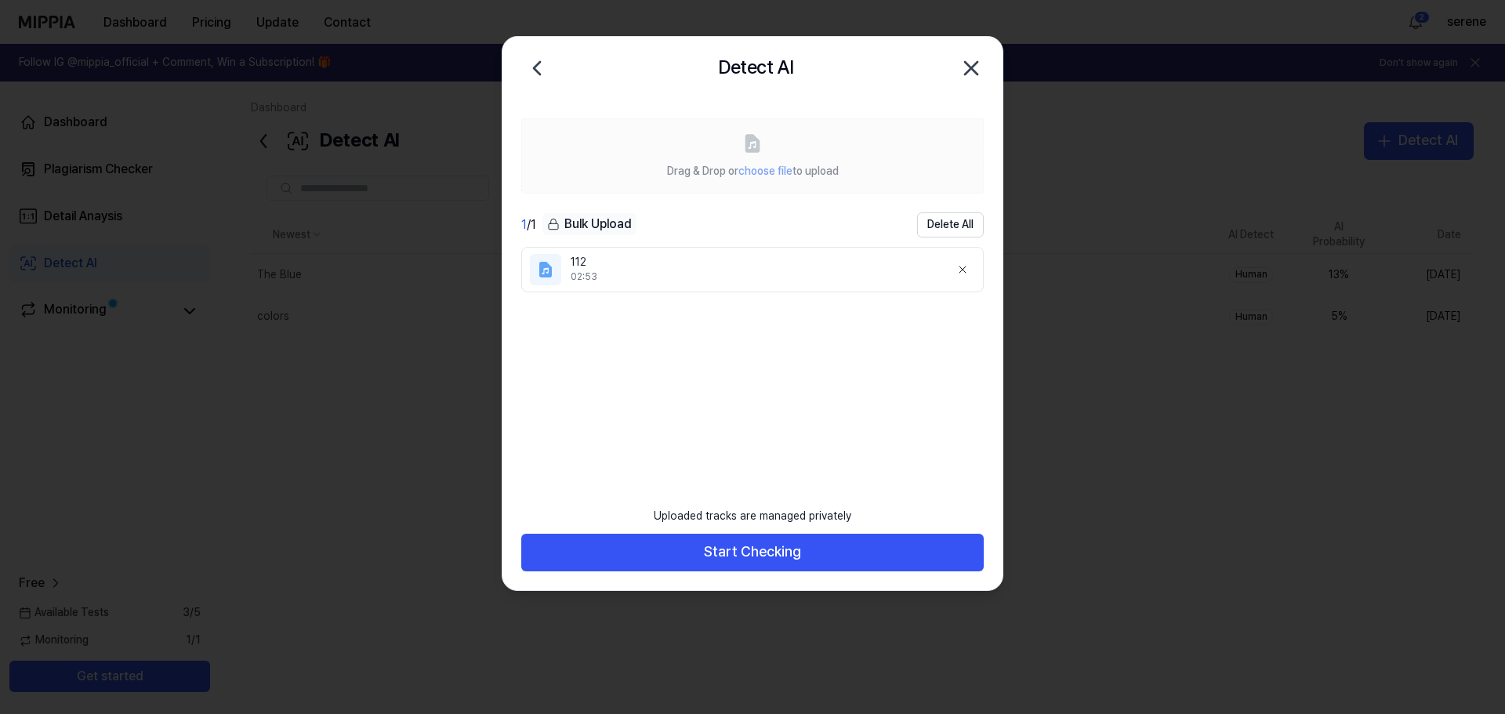
click at [700, 541] on button "Start Checking" at bounding box center [752, 553] width 462 height 38
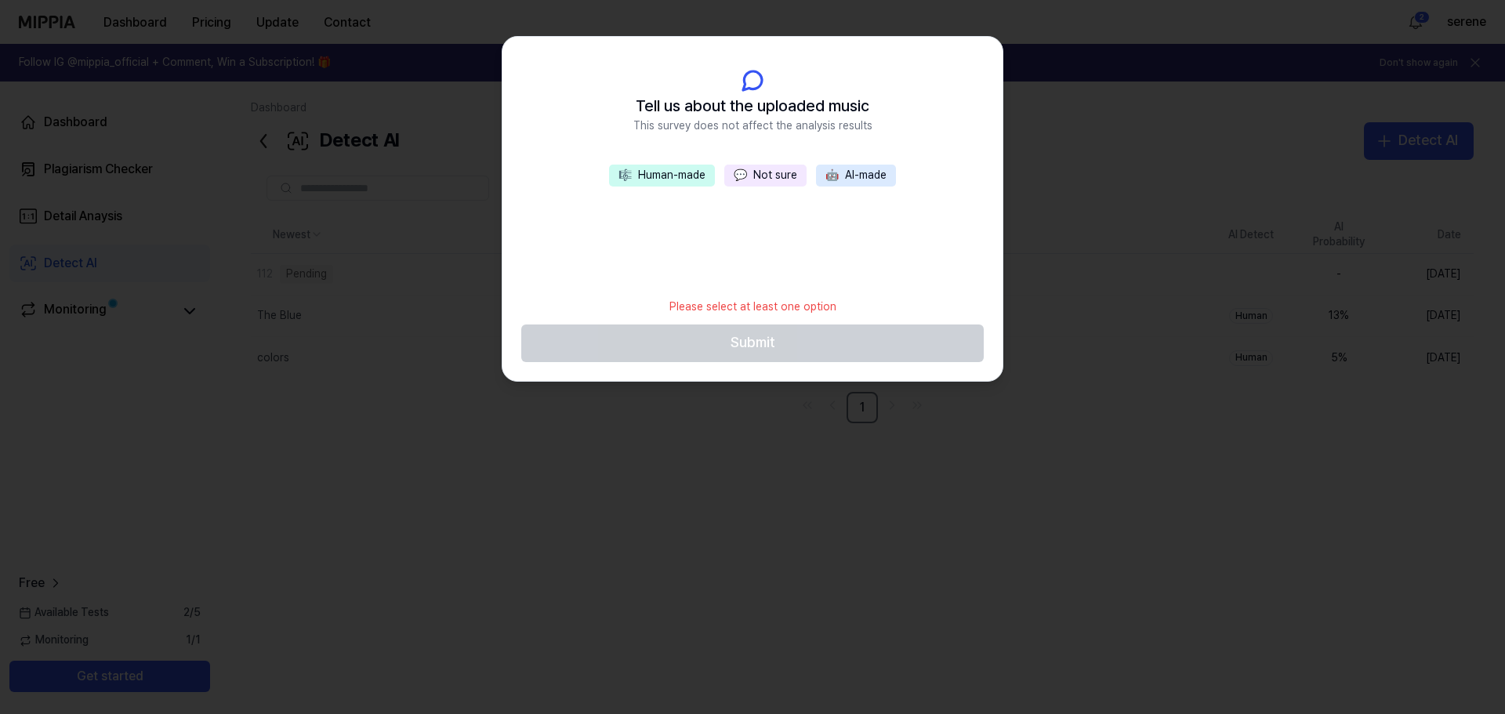
click at [777, 179] on button "💬 Not sure" at bounding box center [765, 176] width 82 height 22
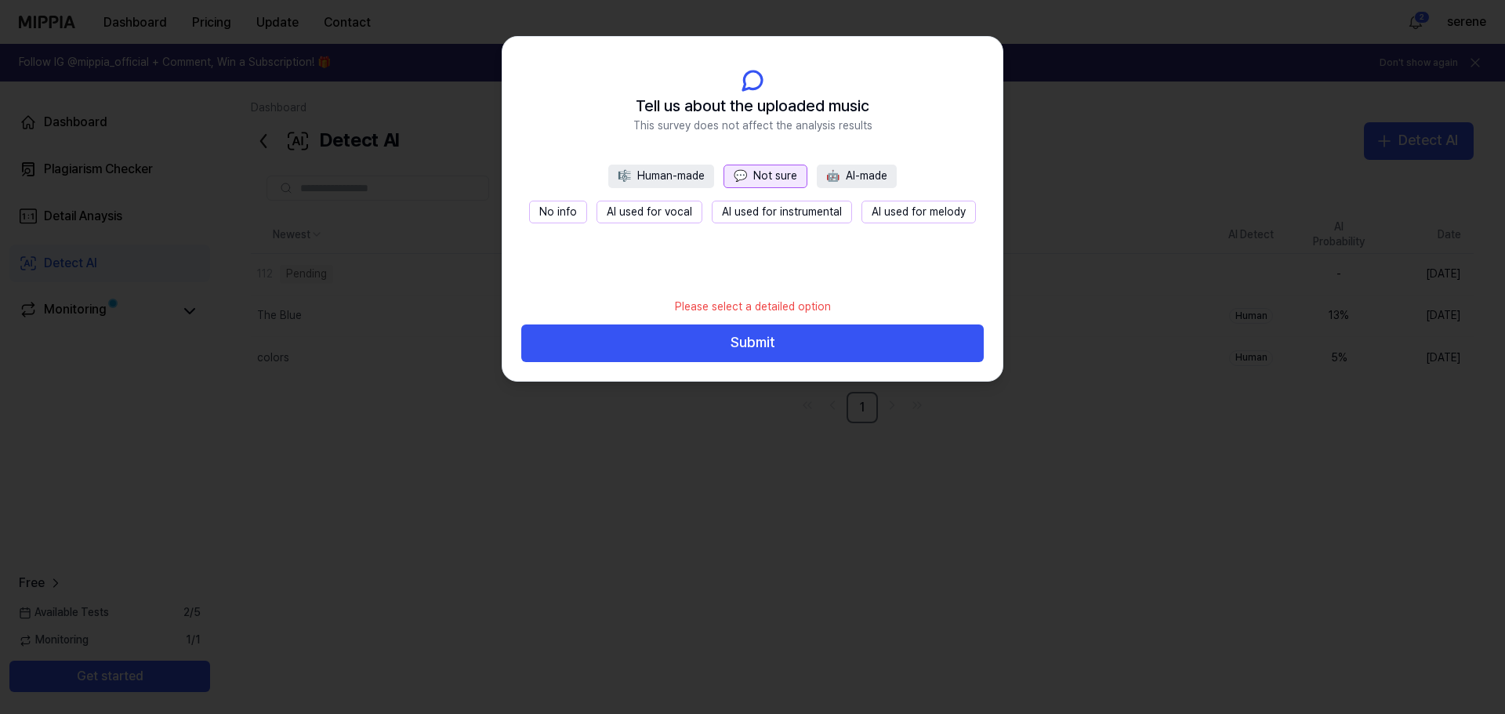
click at [763, 357] on button "Submit" at bounding box center [752, 343] width 462 height 38
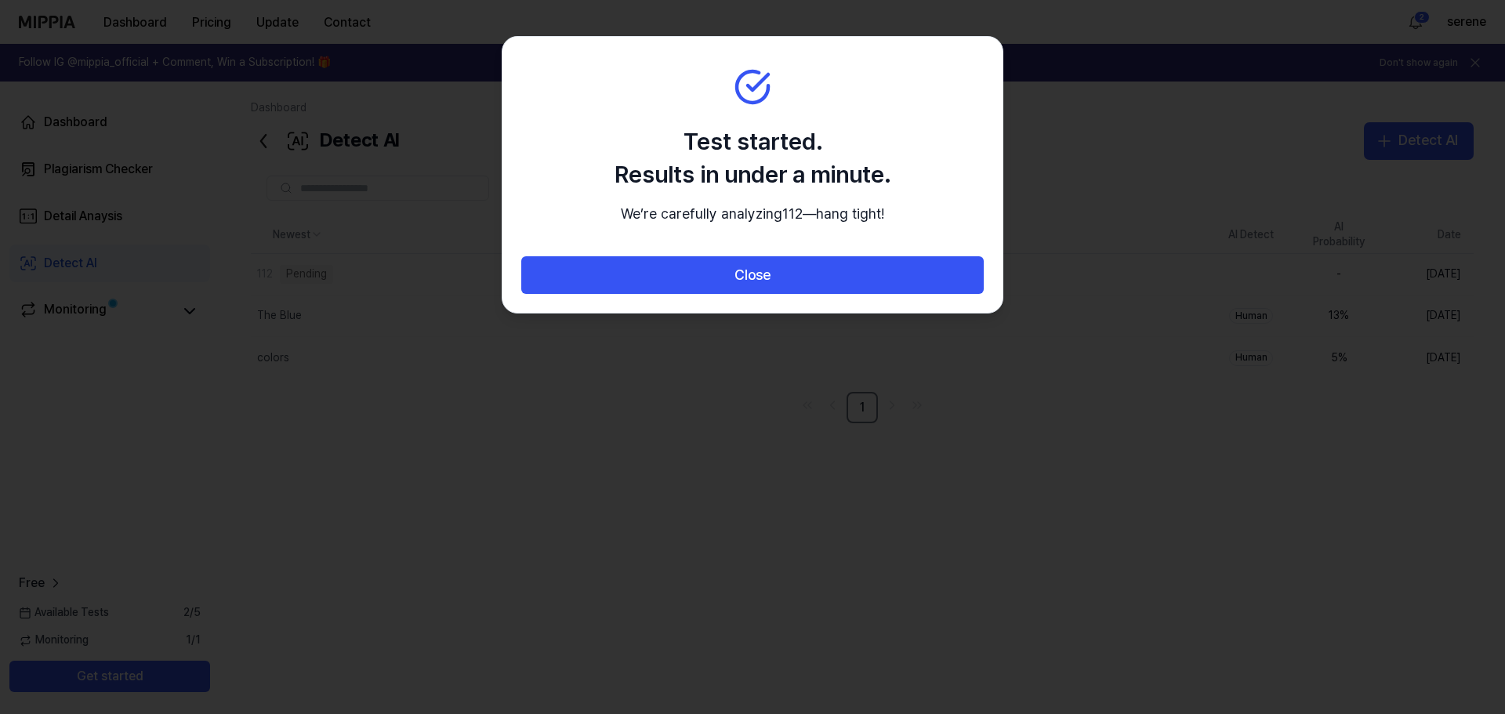
click at [755, 294] on button "Close" at bounding box center [752, 275] width 462 height 38
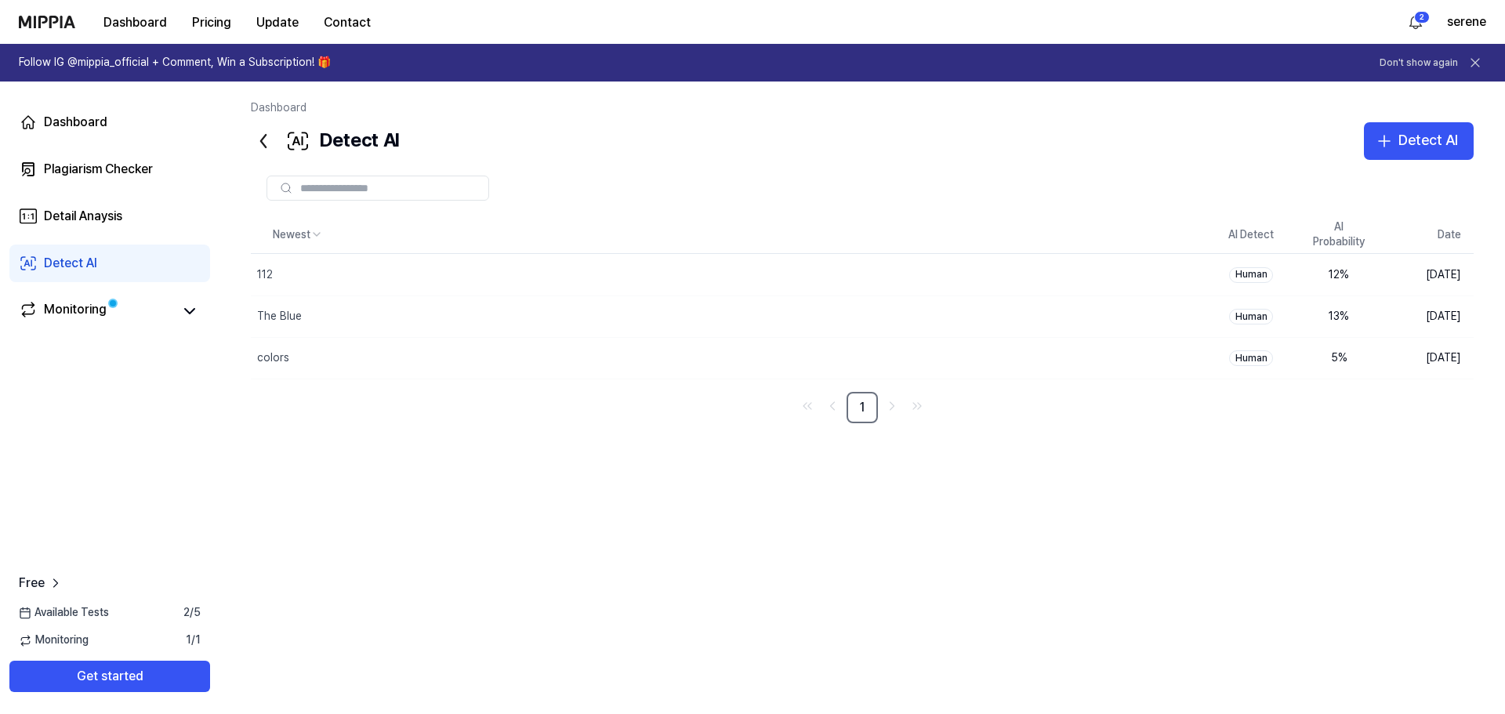
click at [1399, 147] on div "Detect AI" at bounding box center [1428, 140] width 60 height 23
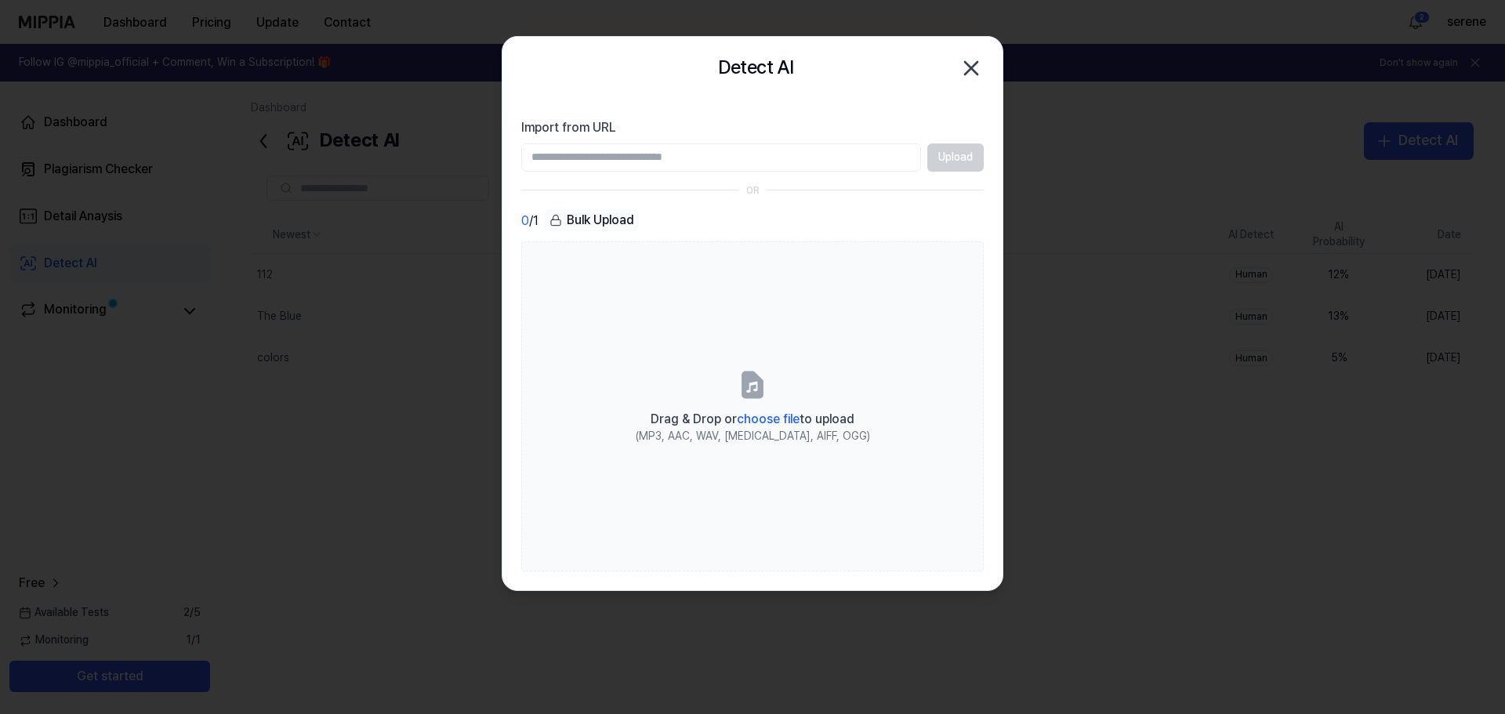
click at [766, 386] on icon at bounding box center [752, 384] width 31 height 31
click at [0, 0] on input "Drag & Drop or choose file to upload (MP3, AAC, WAV, [MEDICAL_DATA], AIFF, OGG)" at bounding box center [0, 0] width 0 height 0
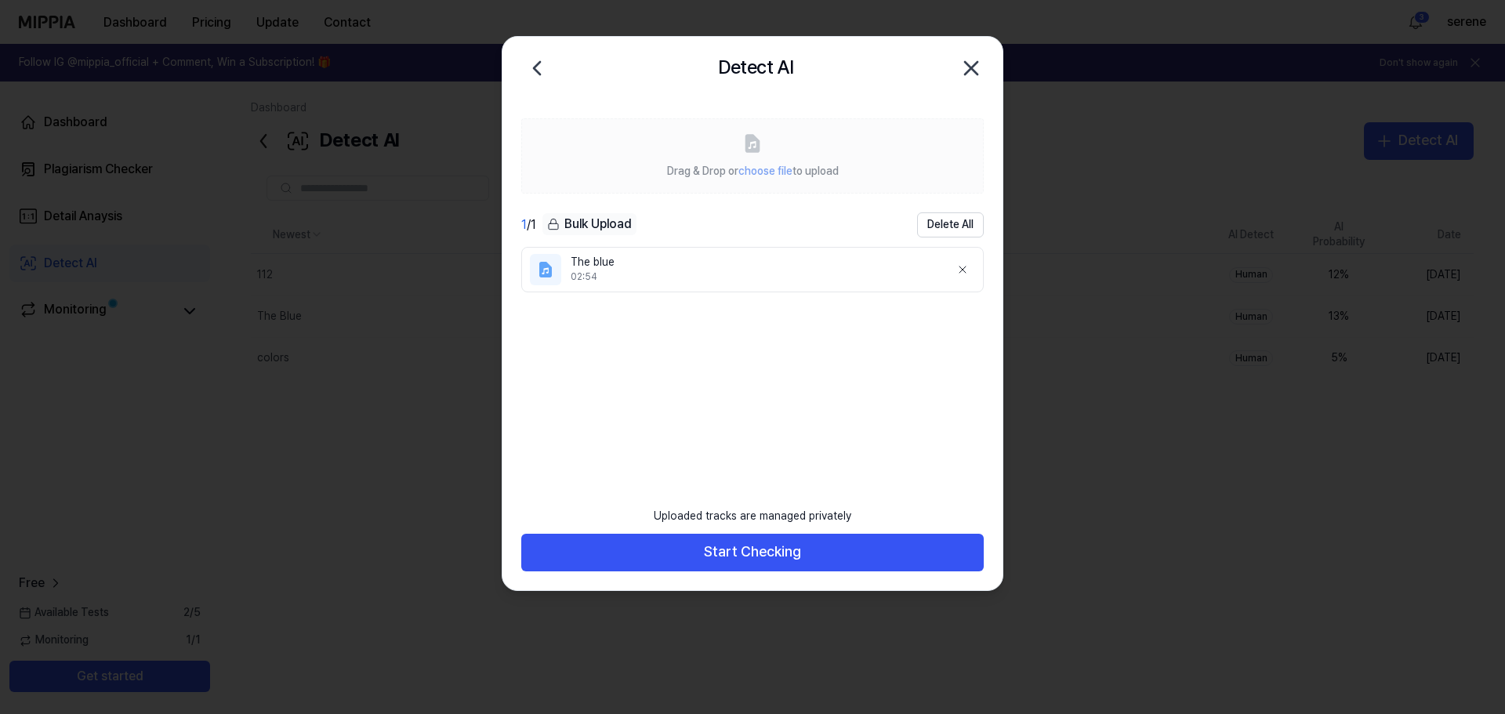
click at [747, 552] on button "Start Checking" at bounding box center [752, 553] width 462 height 38
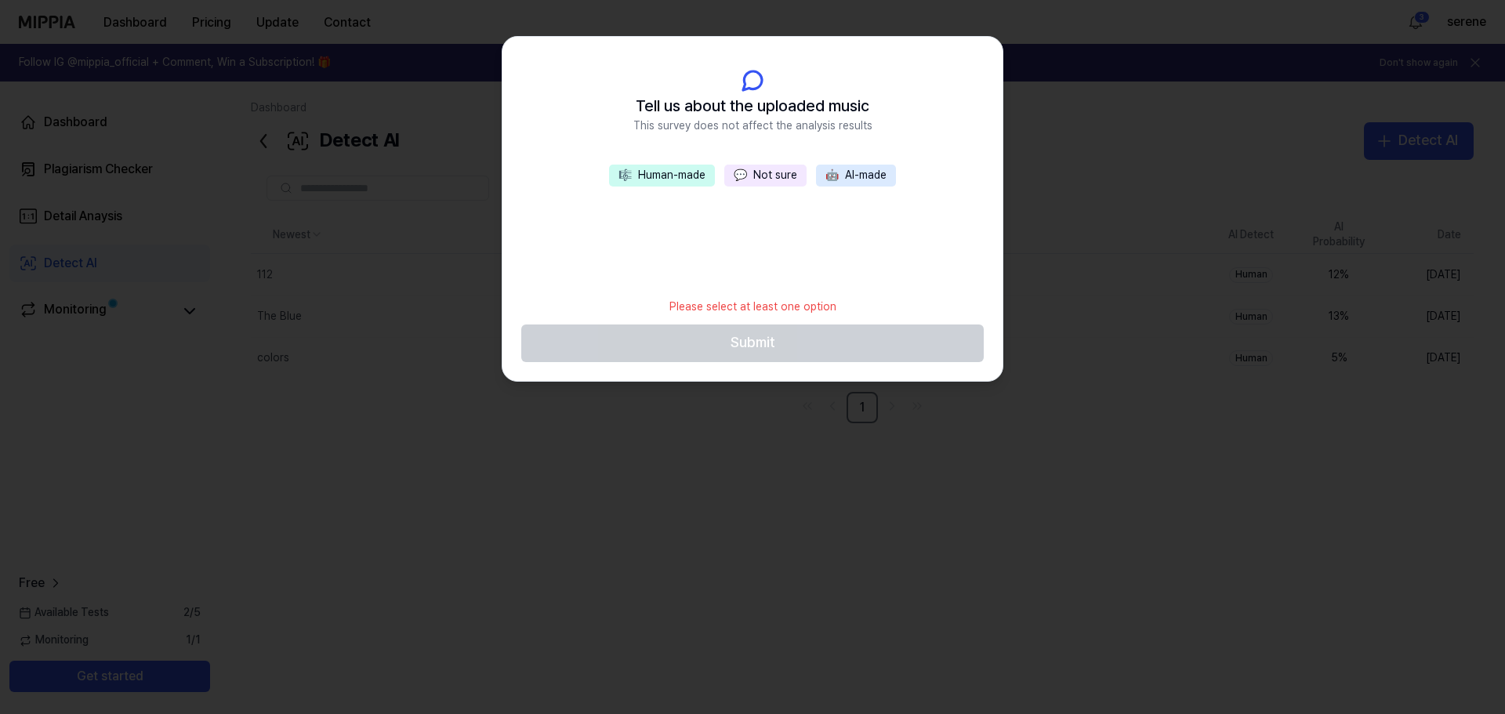
click at [772, 172] on button "💬 Not sure" at bounding box center [765, 176] width 82 height 22
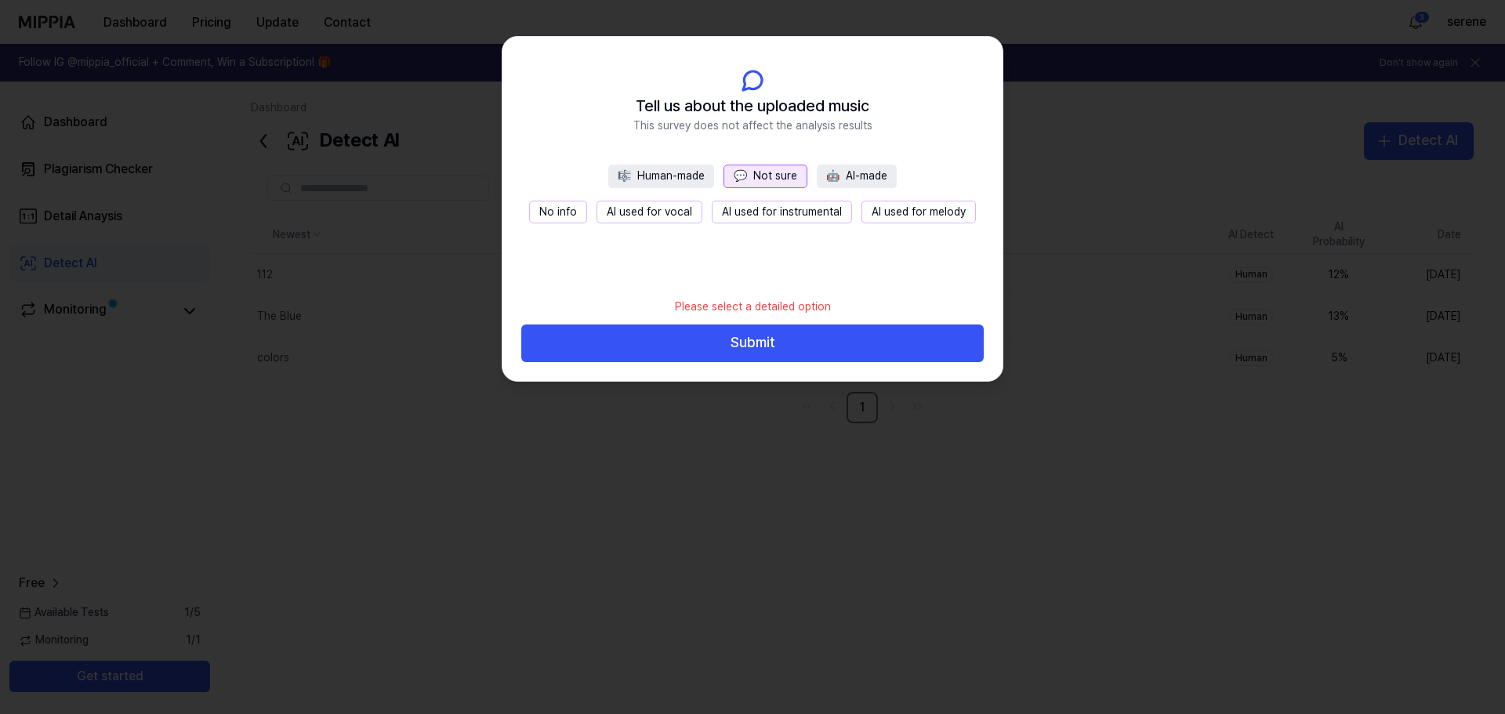
click at [772, 343] on button "Submit" at bounding box center [752, 343] width 462 height 38
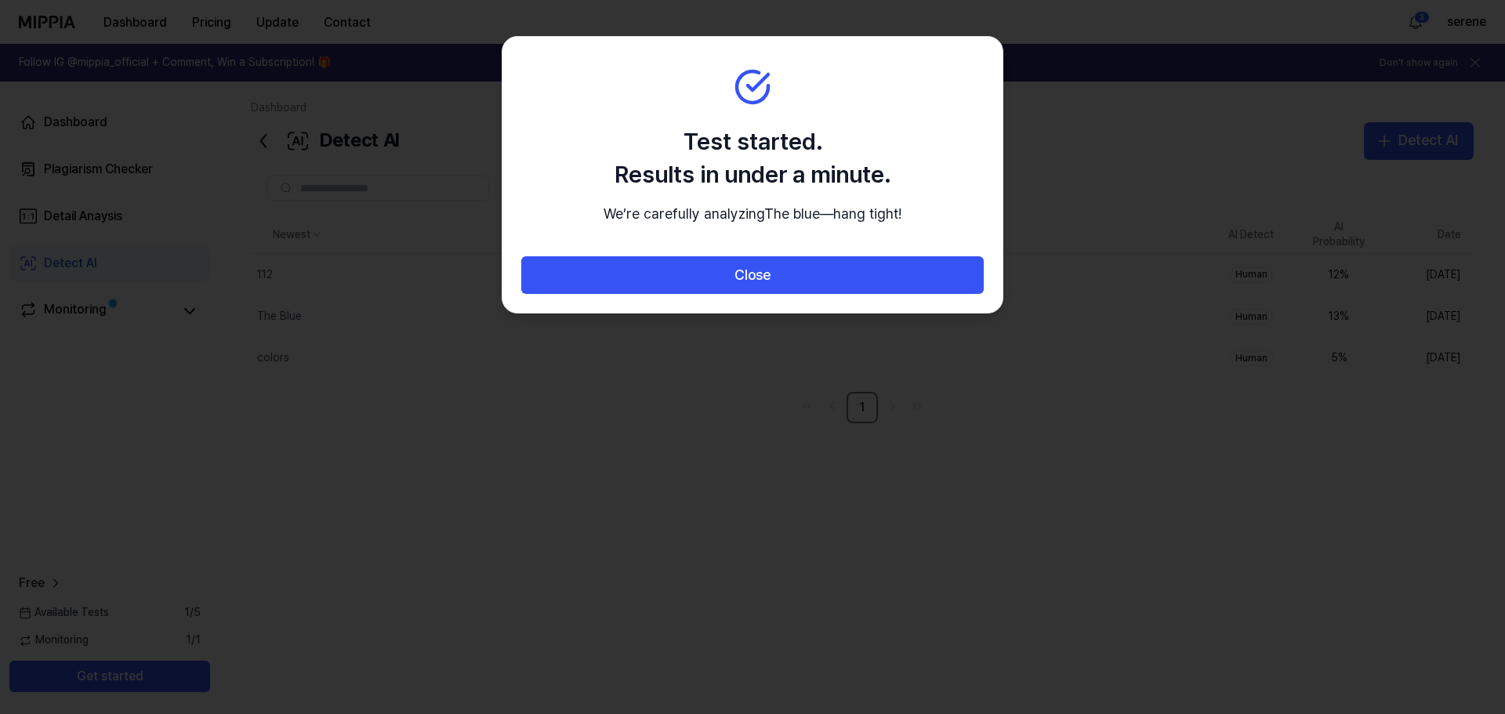
click at [752, 294] on button "Close" at bounding box center [752, 275] width 462 height 38
